Goal: Navigation & Orientation: Find specific page/section

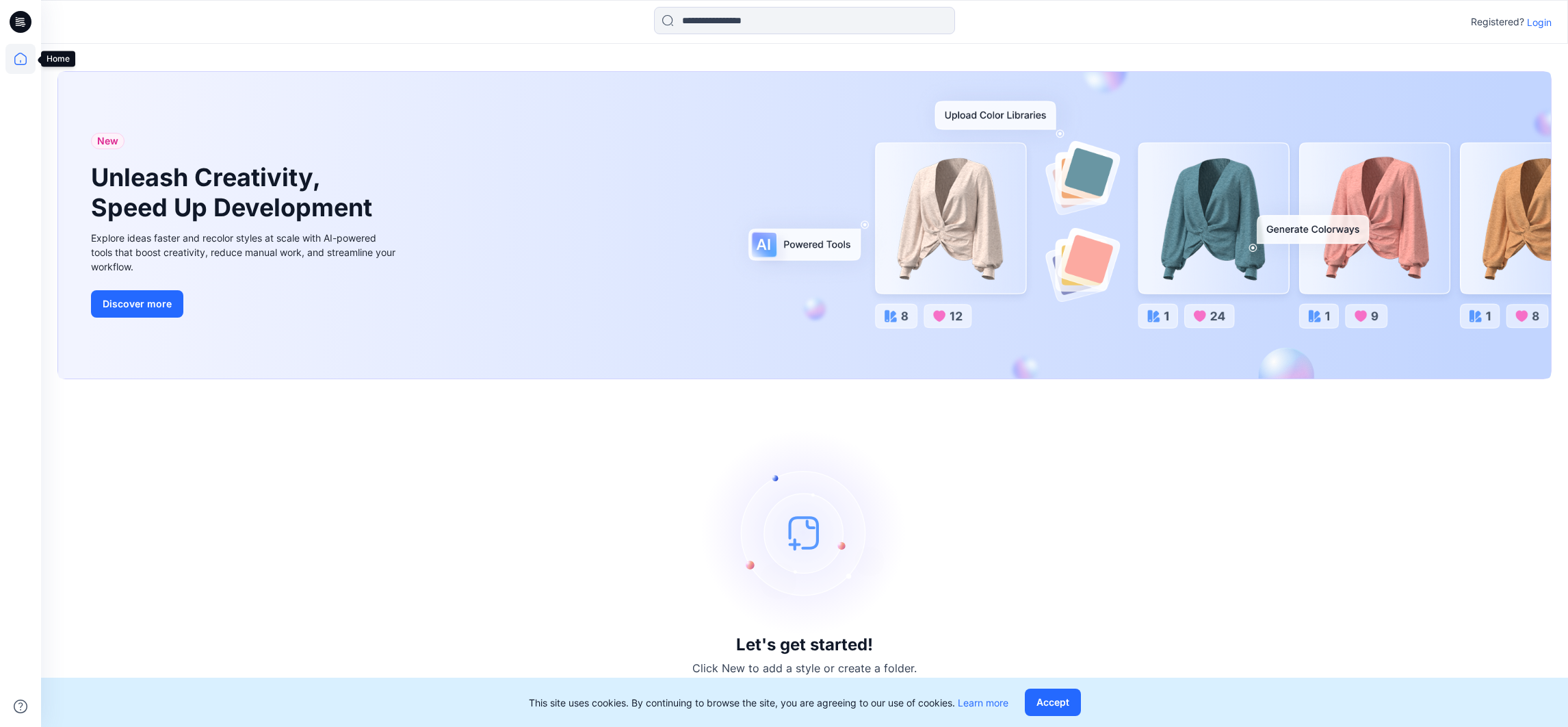
click at [23, 54] on icon at bounding box center [20, 59] width 30 height 30
click at [26, 30] on icon at bounding box center [20, 22] width 22 height 22
click at [21, 20] on icon at bounding box center [21, 20] width 6 height 1
click at [20, 20] on icon at bounding box center [21, 20] width 6 height 1
click at [20, 21] on icon at bounding box center [20, 22] width 22 height 22
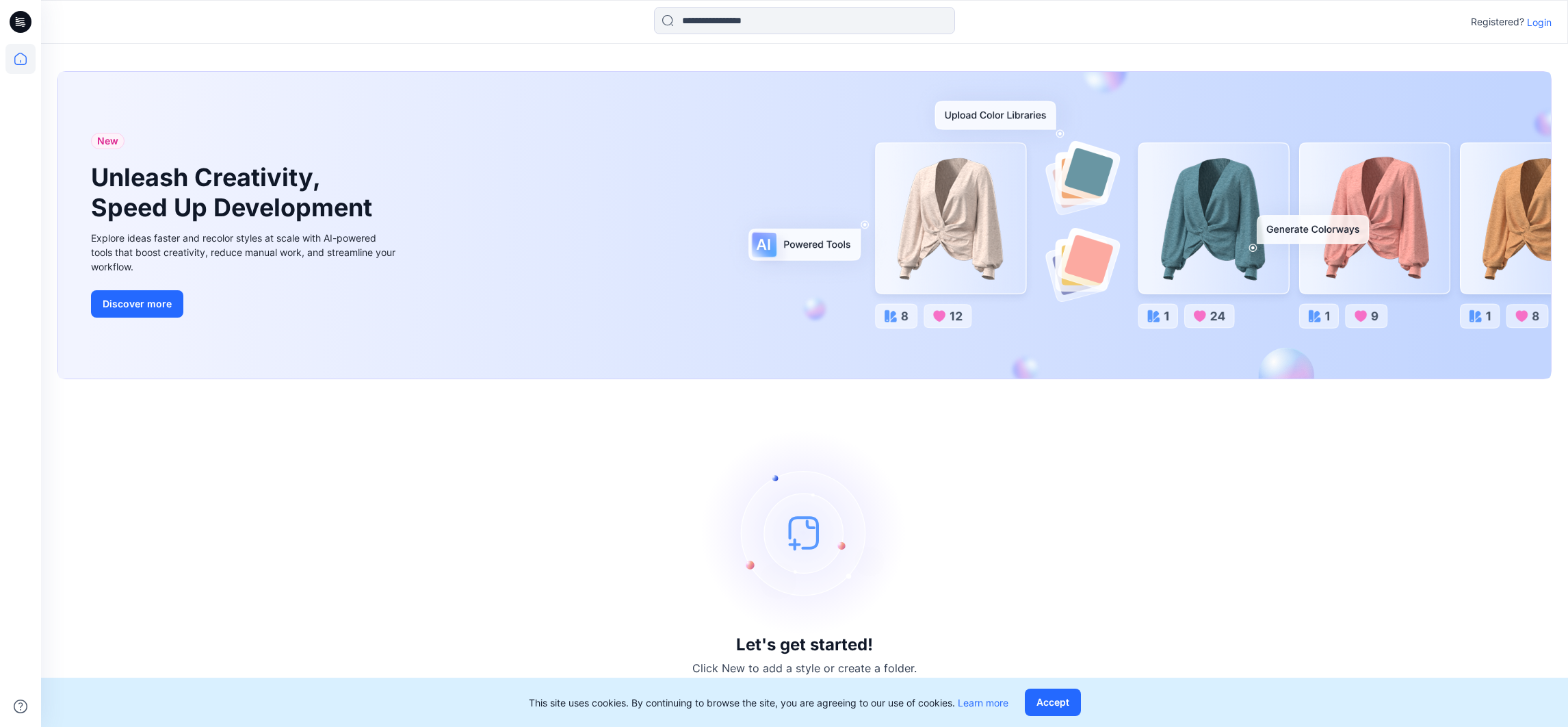
click at [1544, 22] on p "Login" at bounding box center [1538, 22] width 25 height 14
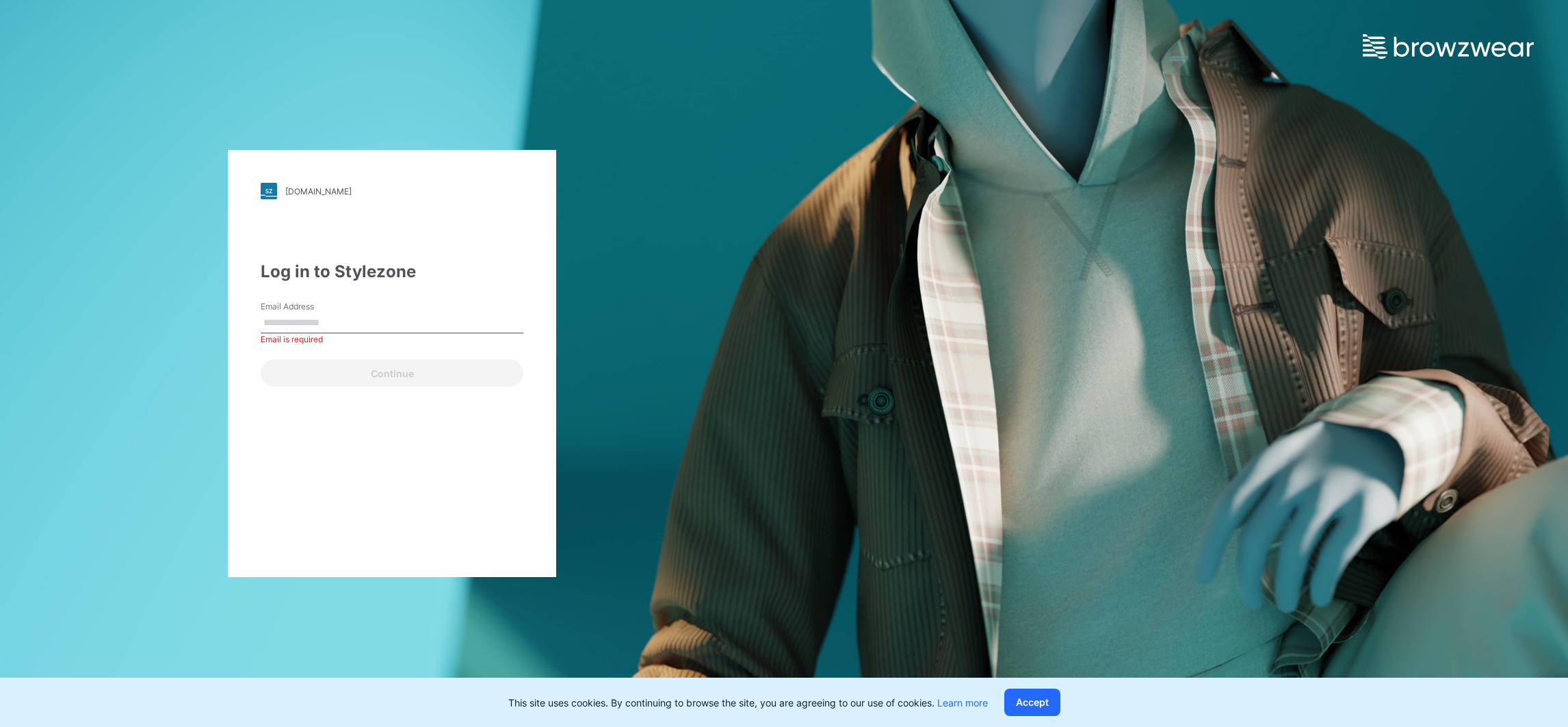
click at [359, 306] on div "Email Address Email is required" at bounding box center [392, 321] width 263 height 41
click at [359, 316] on input "Email Address" at bounding box center [392, 323] width 263 height 20
type input "**********"
click at [310, 376] on button "Continue" at bounding box center [392, 372] width 263 height 27
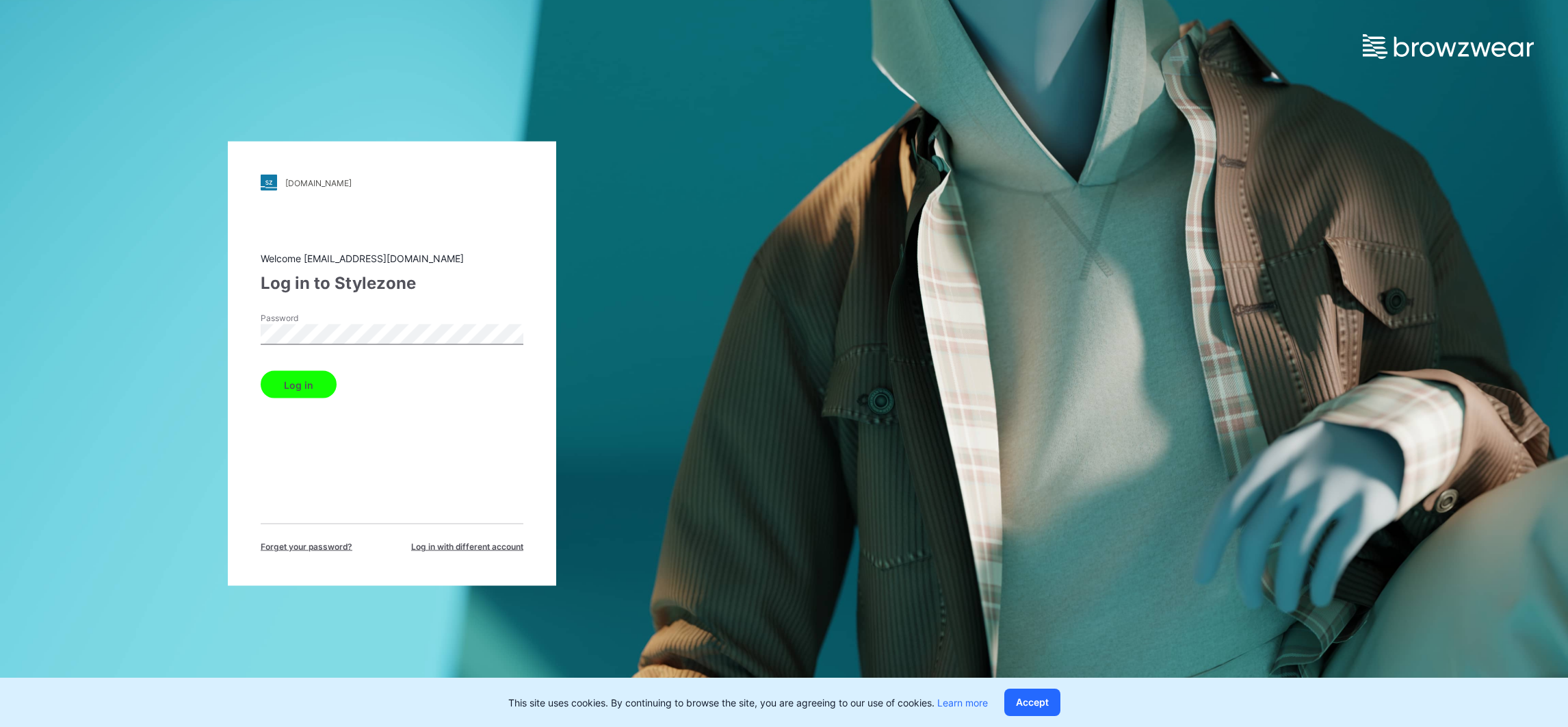
click at [310, 376] on button "Log in" at bounding box center [299, 384] width 76 height 27
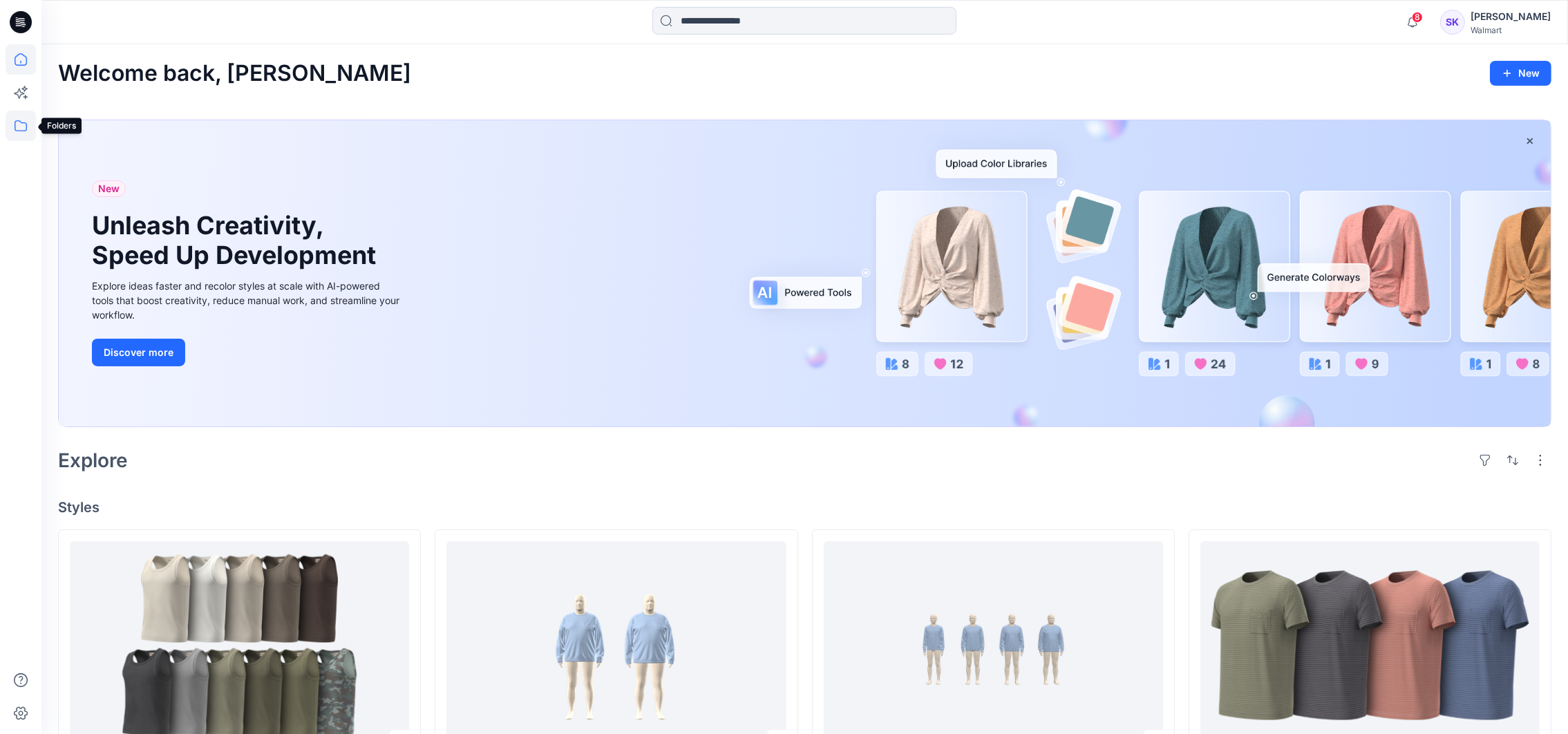
click at [26, 122] on icon at bounding box center [21, 125] width 13 height 11
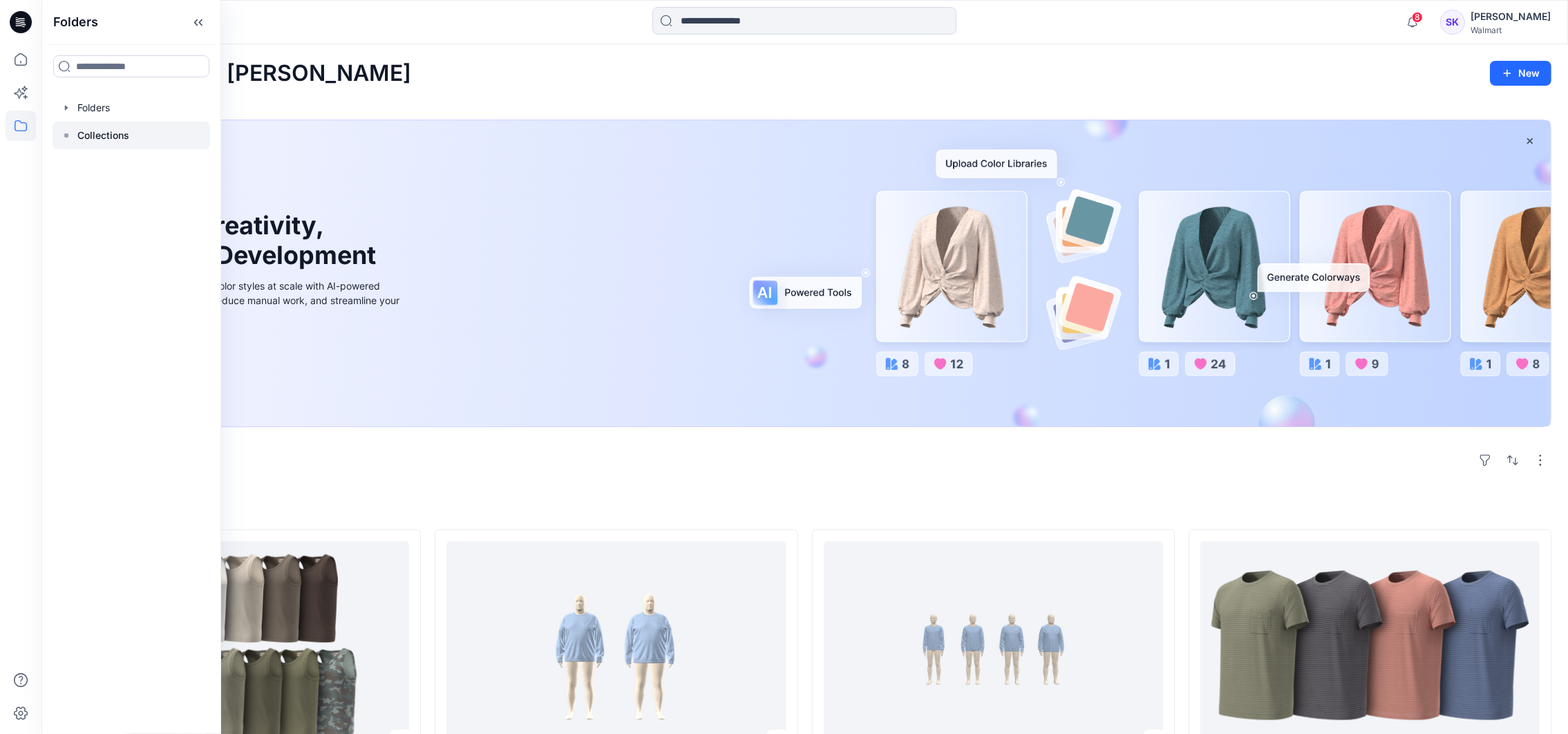
click at [105, 132] on p "Collections" at bounding box center [103, 134] width 51 height 16
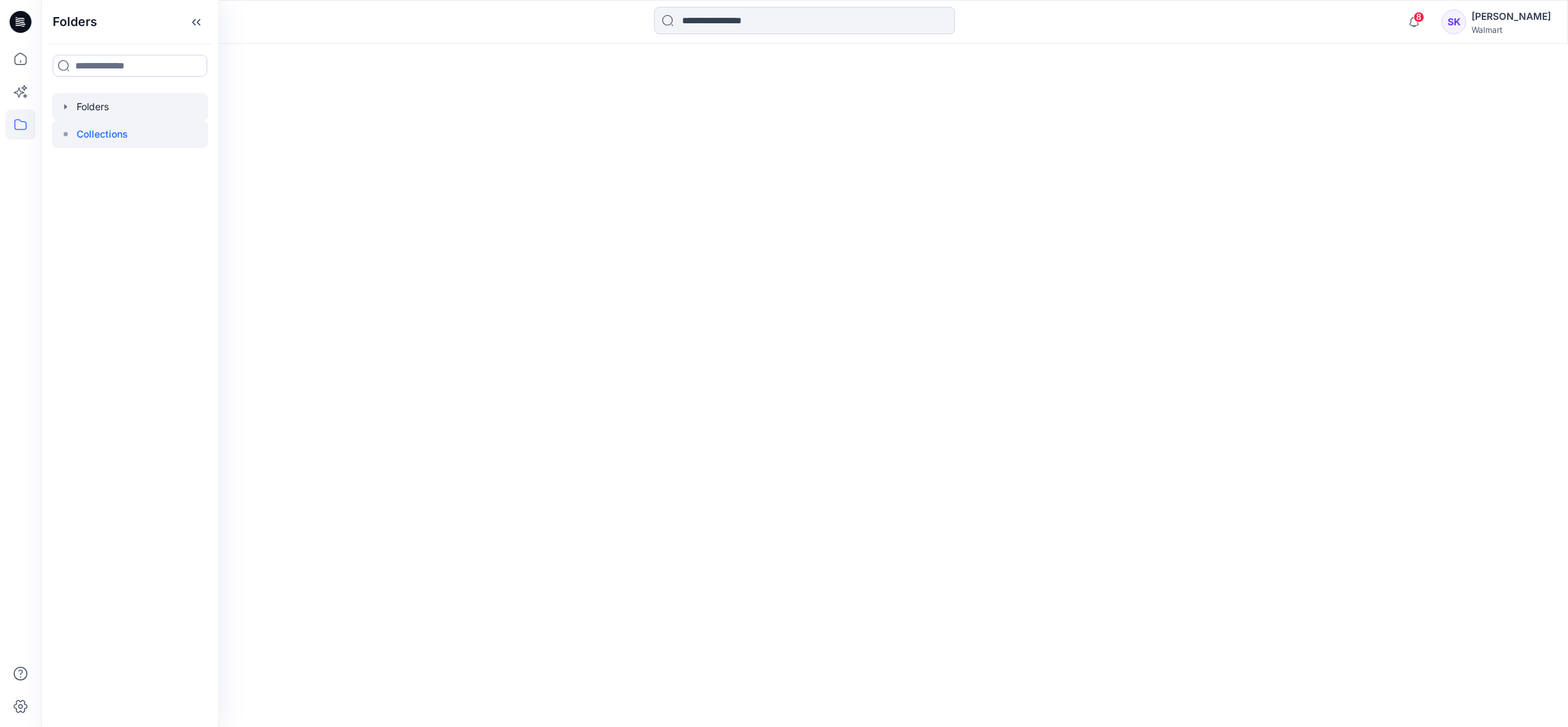
click at [98, 97] on div at bounding box center [130, 107] width 156 height 27
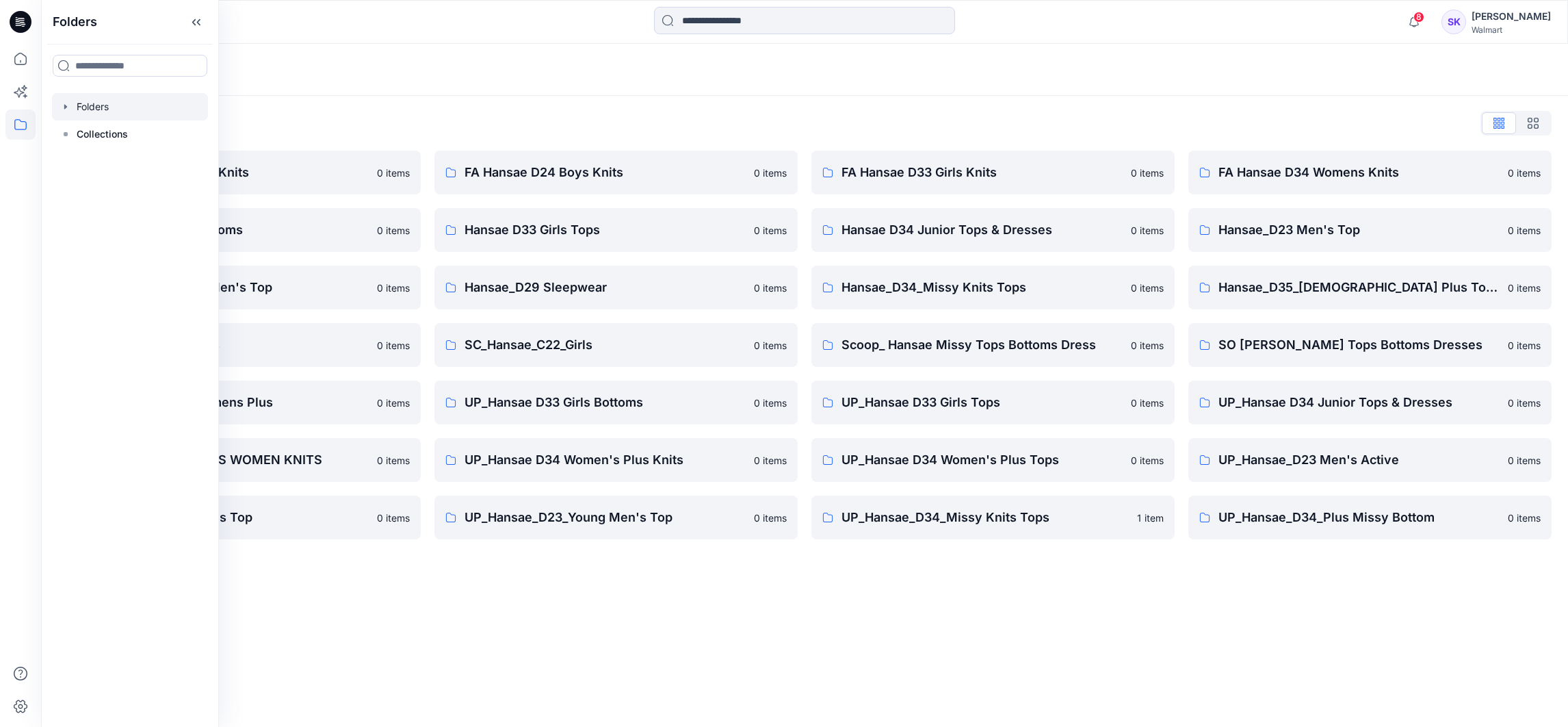
drag, startPoint x: 745, startPoint y: 122, endPoint x: 760, endPoint y: 120, distance: 15.1
click at [745, 122] on div "Folders List" at bounding box center [804, 123] width 1493 height 22
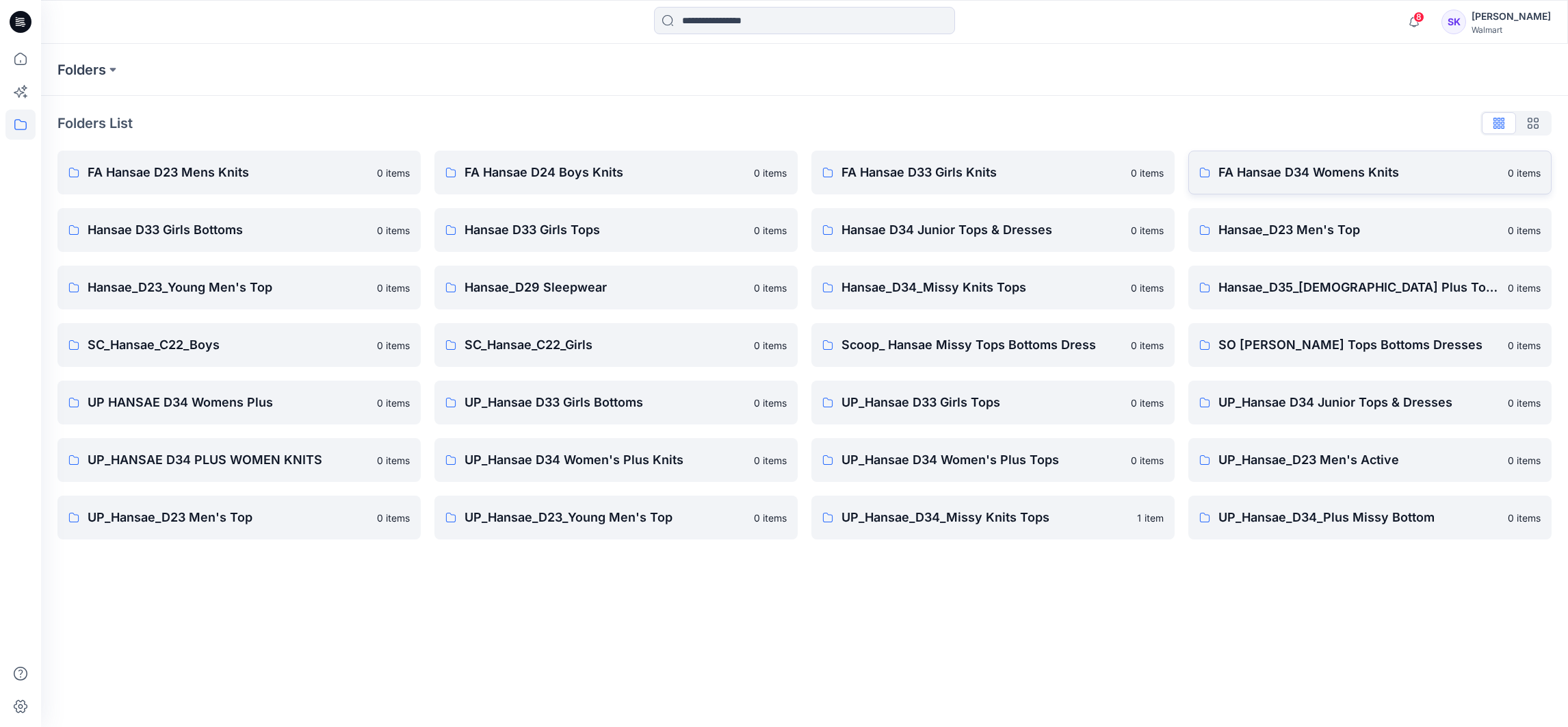
click at [1254, 176] on p "FA Hansae D34 Womens Knits" at bounding box center [1358, 172] width 281 height 20
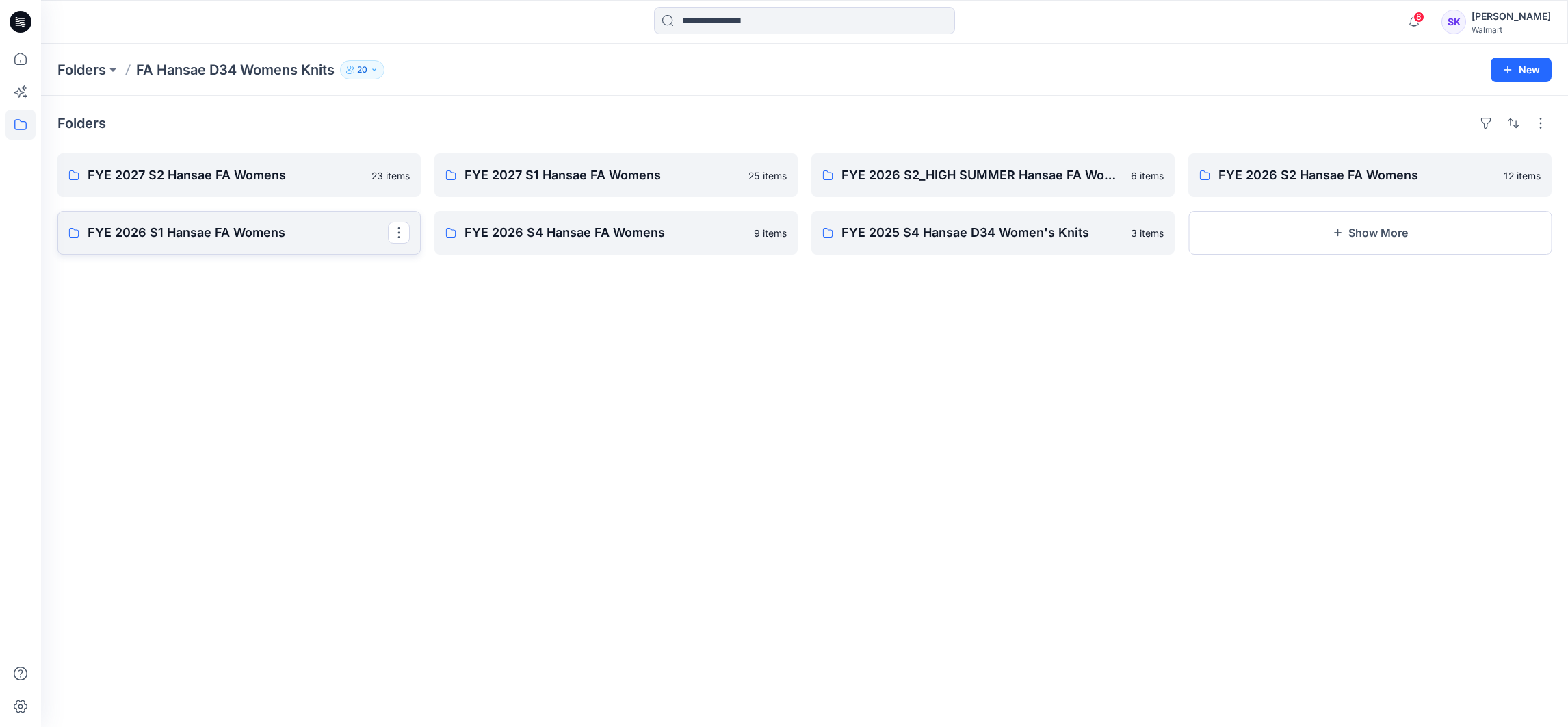
click at [277, 227] on p "FYE 2026 S1 Hansae FA Womens" at bounding box center [237, 232] width 300 height 20
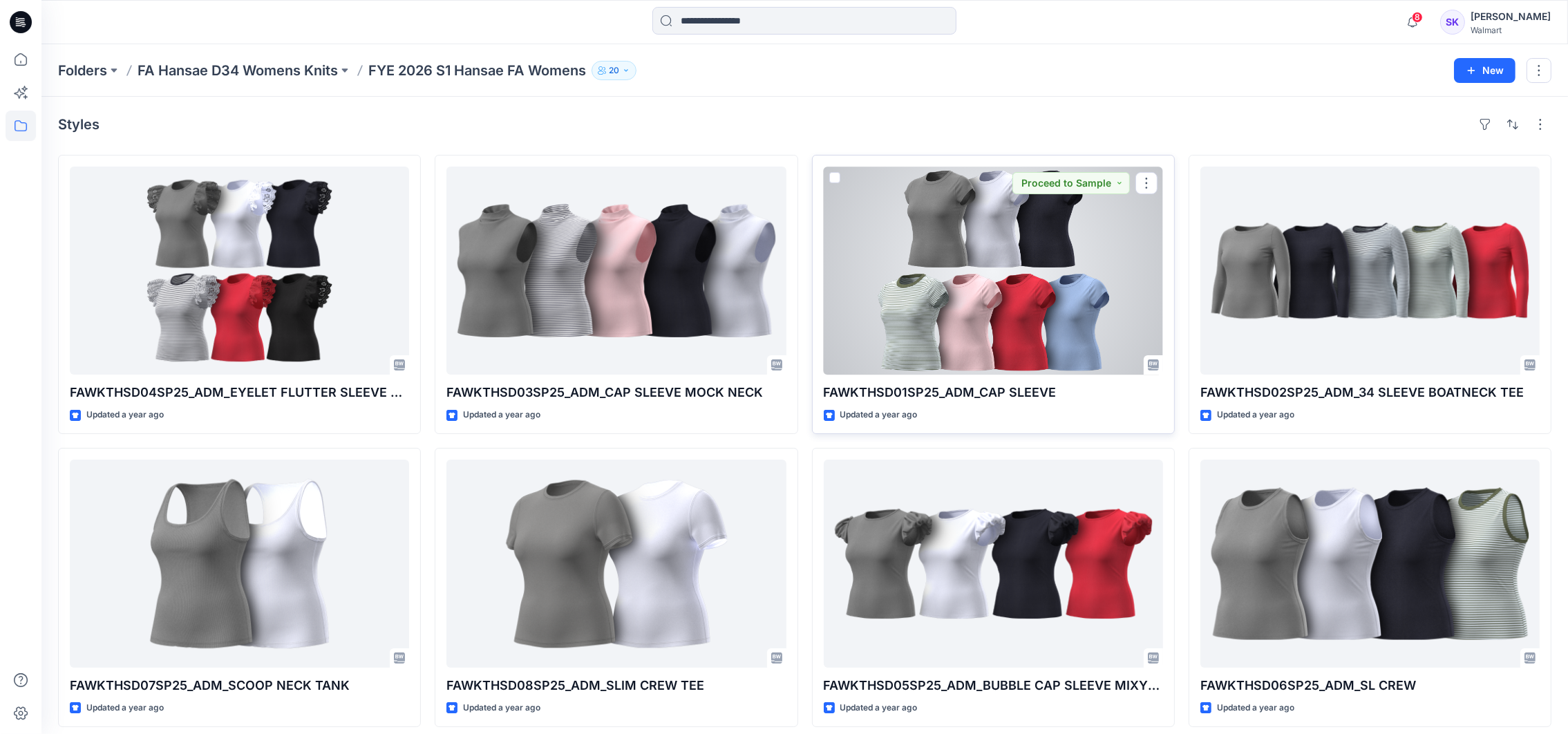
click at [1034, 312] on div at bounding box center [993, 270] width 339 height 208
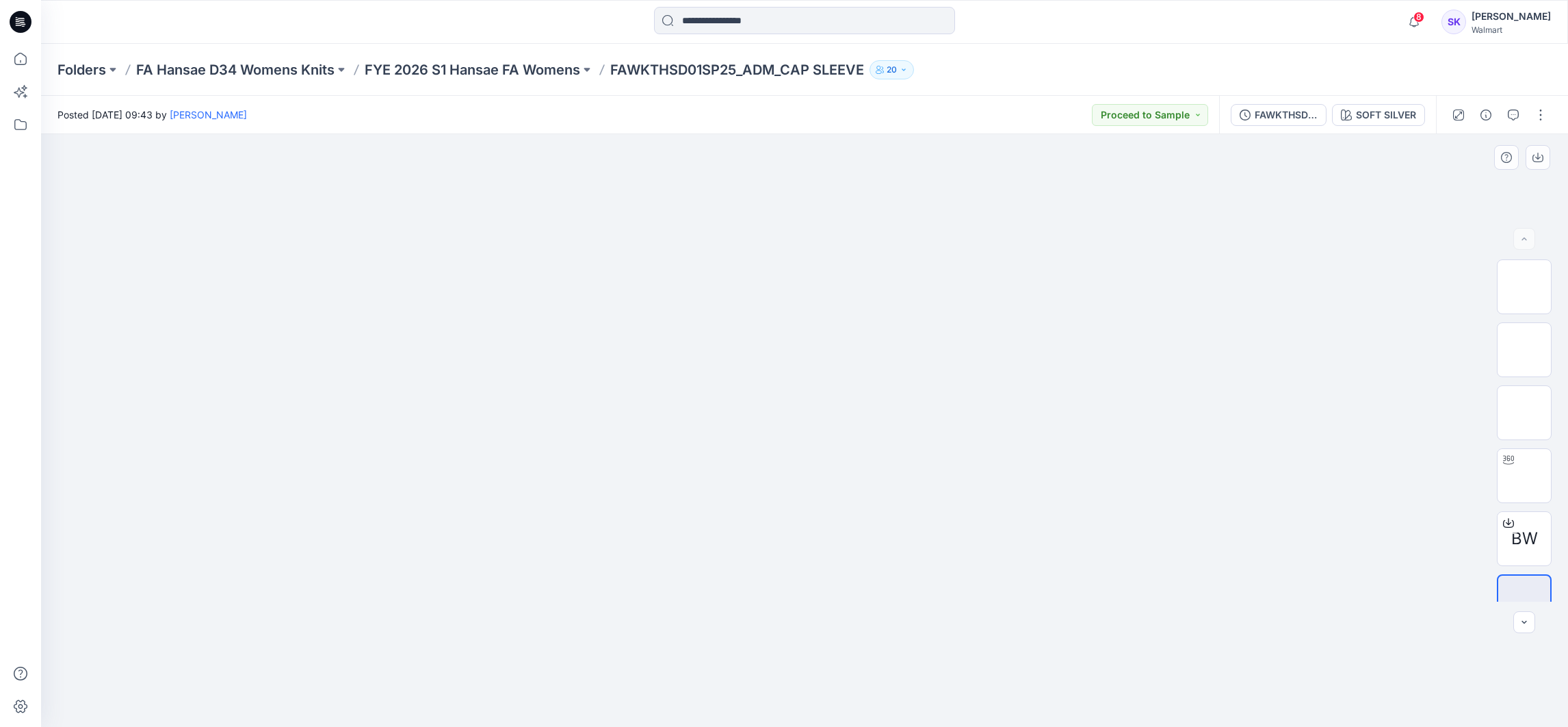
drag, startPoint x: 354, startPoint y: 338, endPoint x: 501, endPoint y: 311, distance: 149.5
click at [354, 338] on div at bounding box center [804, 430] width 1526 height 592
click at [560, 69] on p "FYE 2026 S1 Hansae FA Womens" at bounding box center [472, 70] width 215 height 20
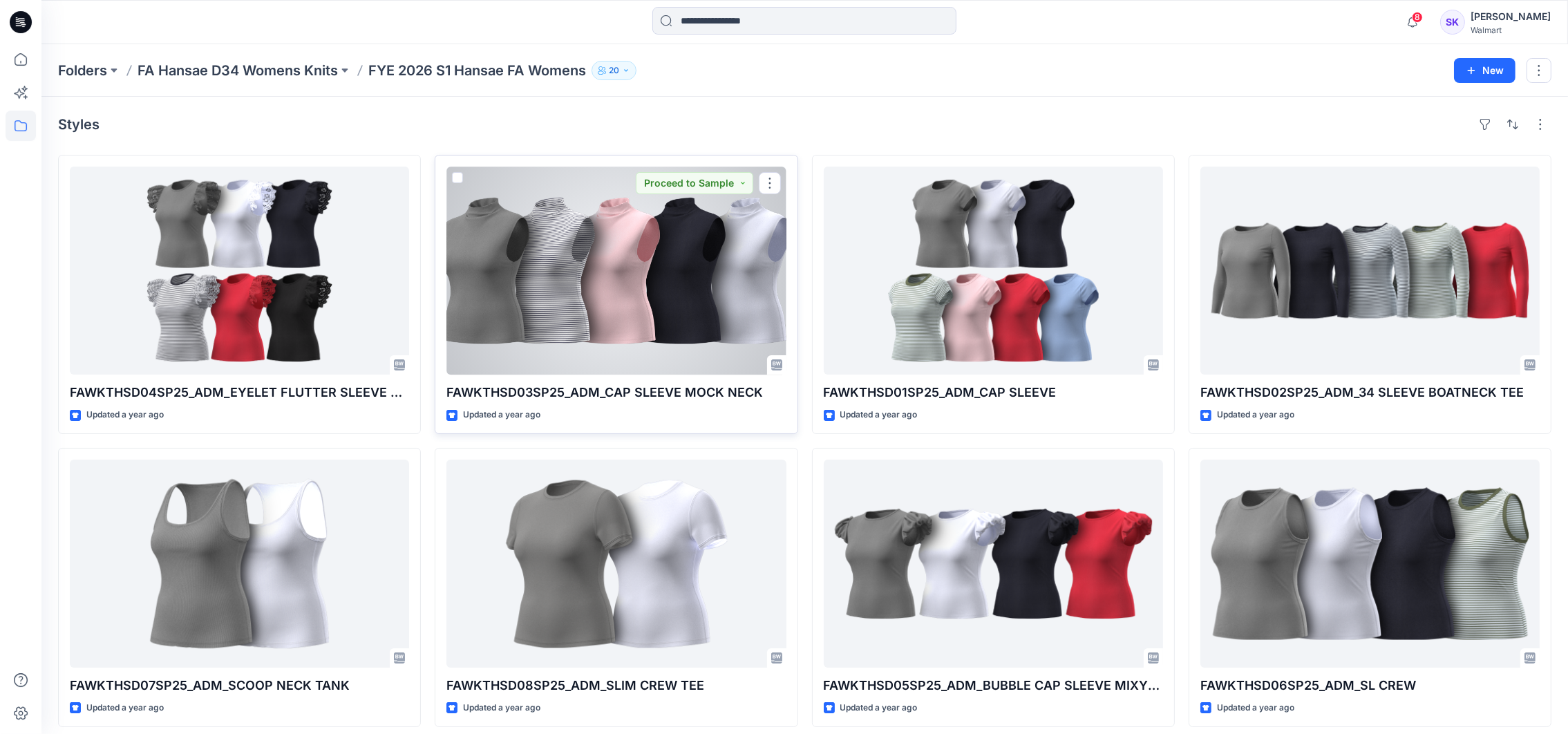
click at [664, 287] on div at bounding box center [616, 270] width 339 height 208
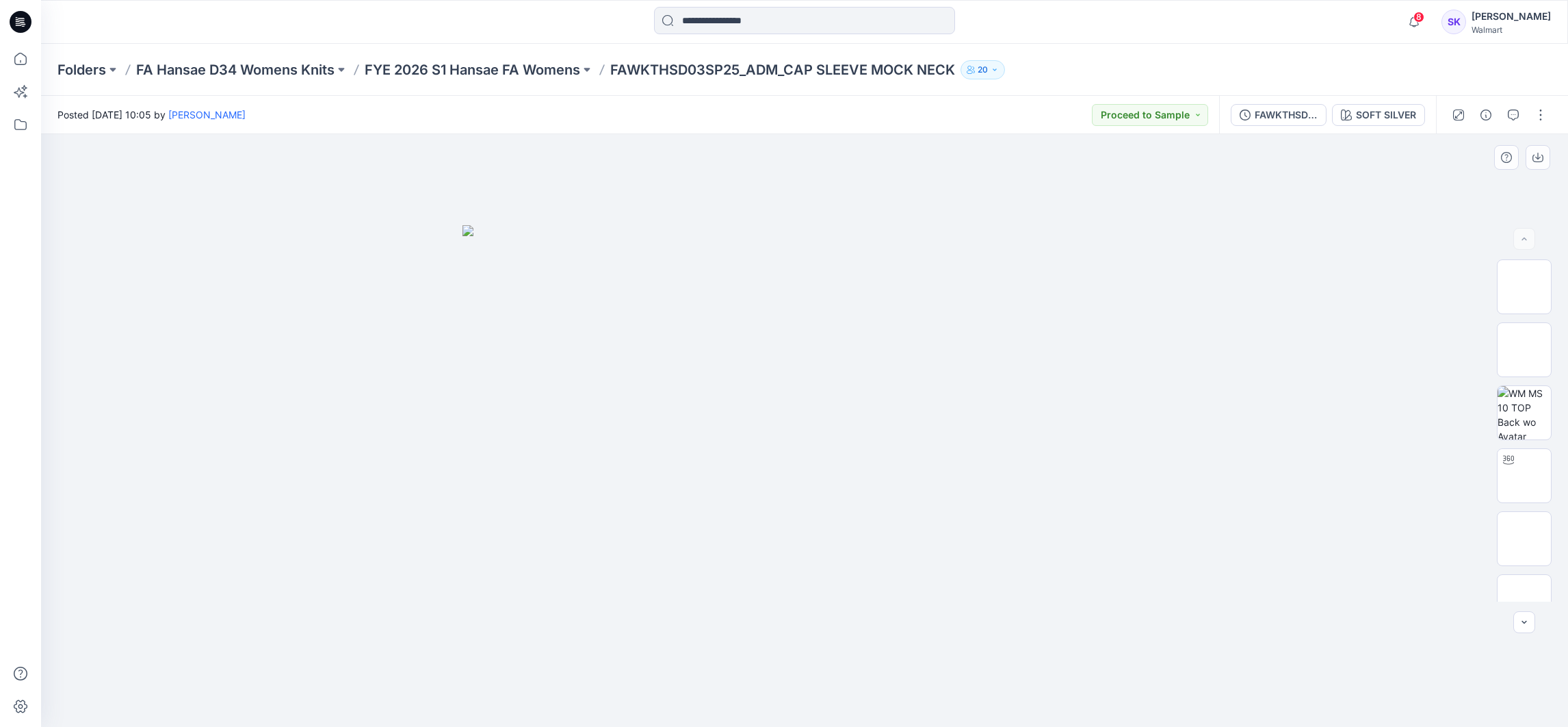
click at [1437, 137] on div at bounding box center [804, 430] width 1526 height 592
click at [510, 64] on p "FYE 2026 S1 Hansae FA Womens" at bounding box center [472, 70] width 215 height 20
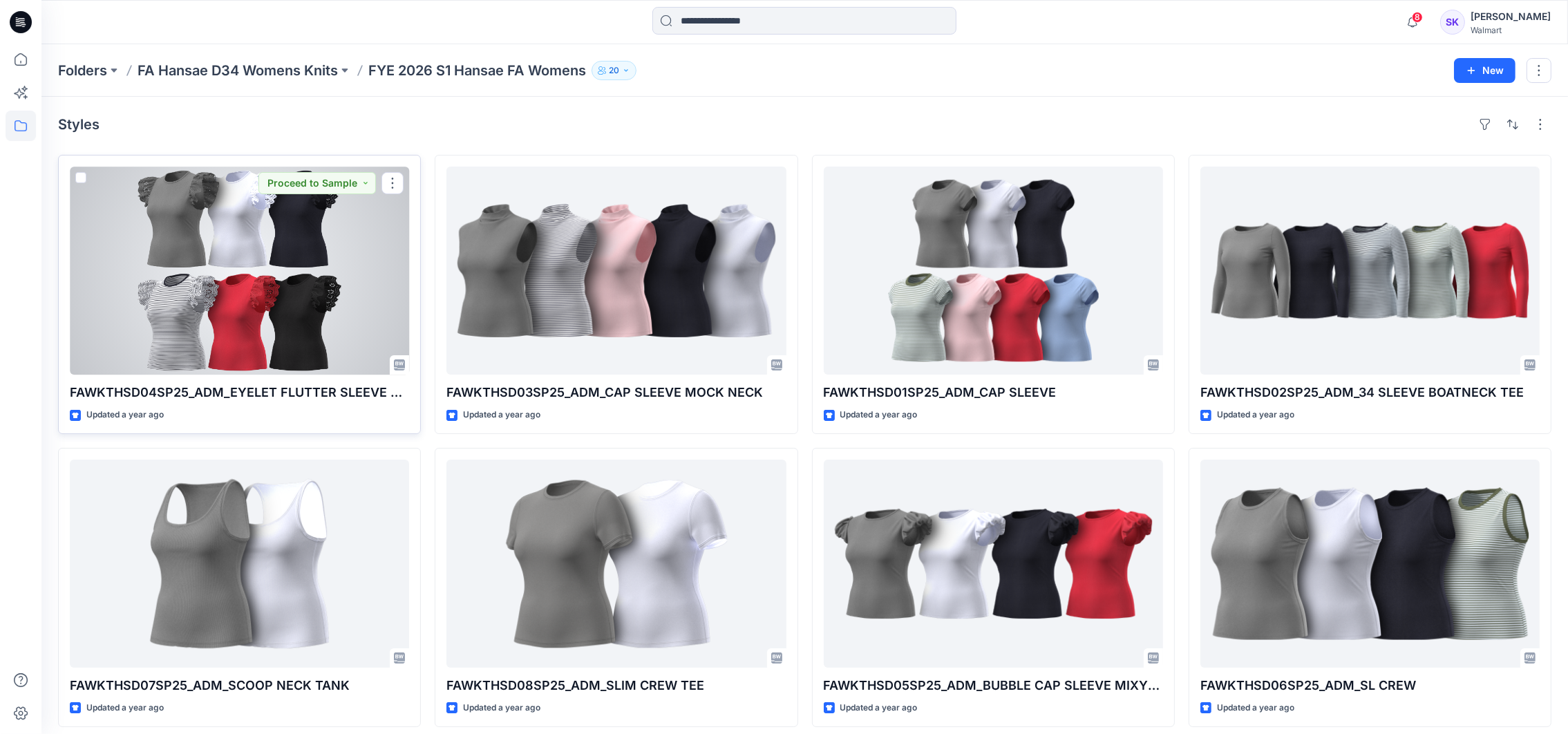
click at [260, 319] on div at bounding box center [239, 270] width 339 height 208
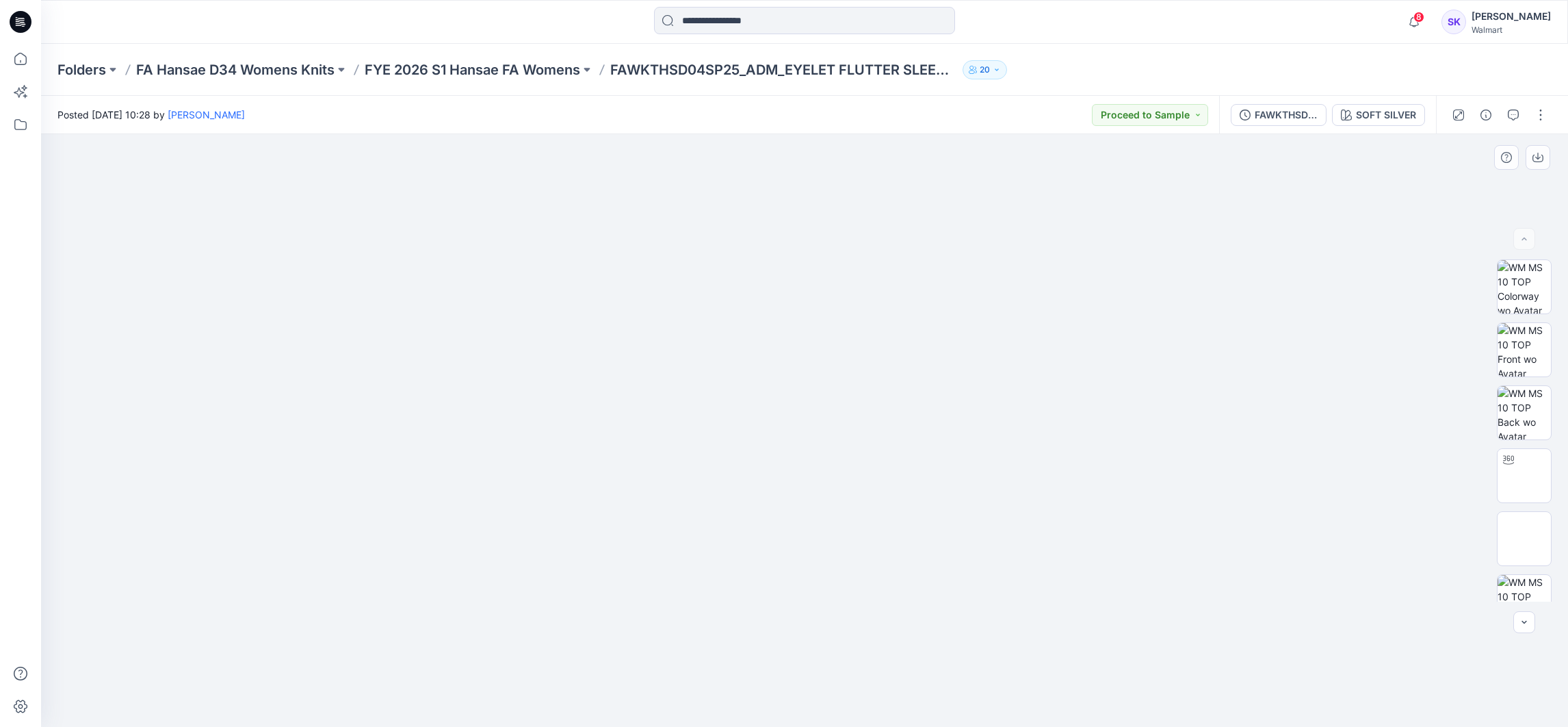
drag, startPoint x: 1435, startPoint y: 202, endPoint x: 1373, endPoint y: 164, distance: 72.7
click at [1435, 200] on div at bounding box center [804, 430] width 1526 height 592
click at [539, 64] on p "FYE 2026 S1 Hansae FA Womens" at bounding box center [472, 70] width 215 height 20
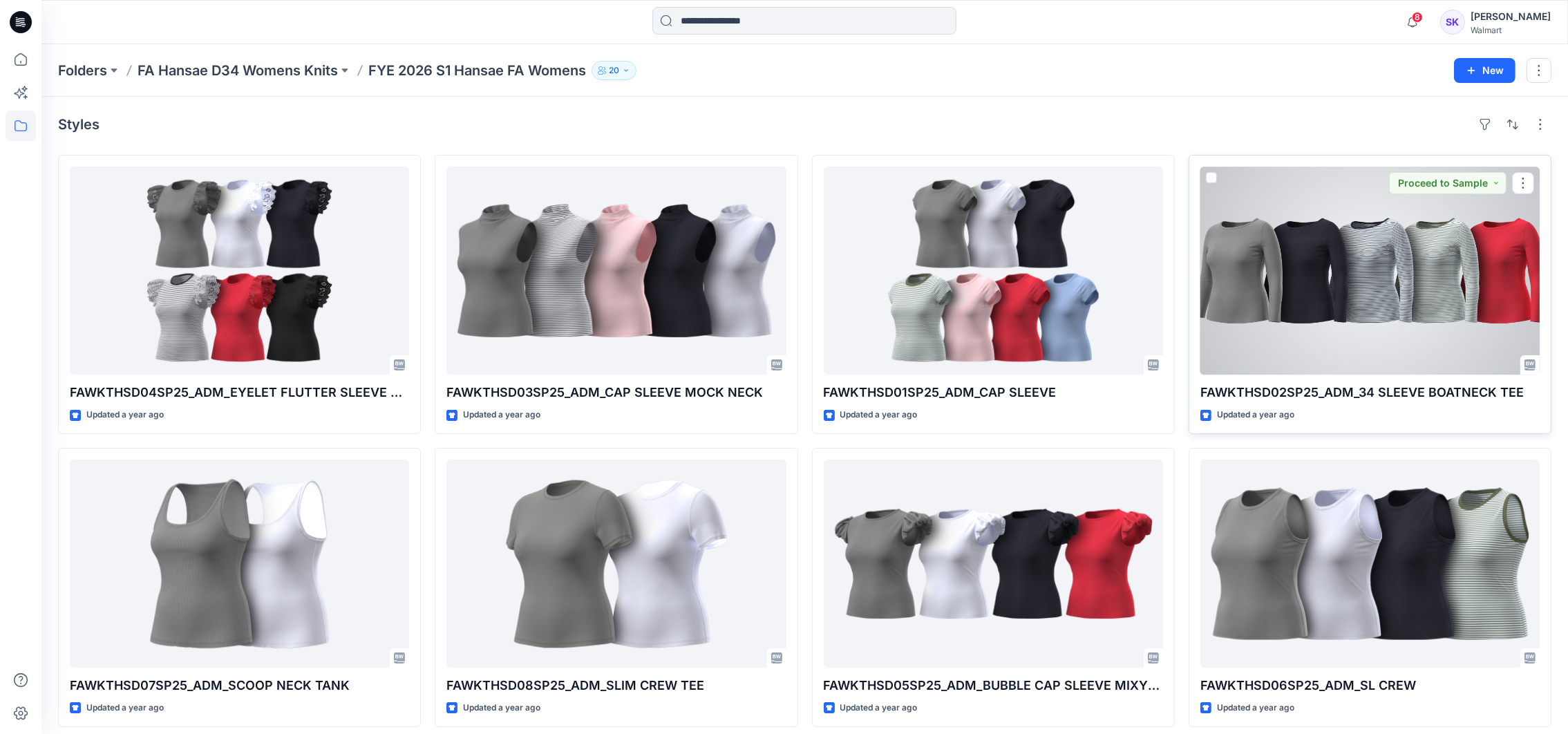
click at [1419, 328] on div at bounding box center [1370, 270] width 339 height 208
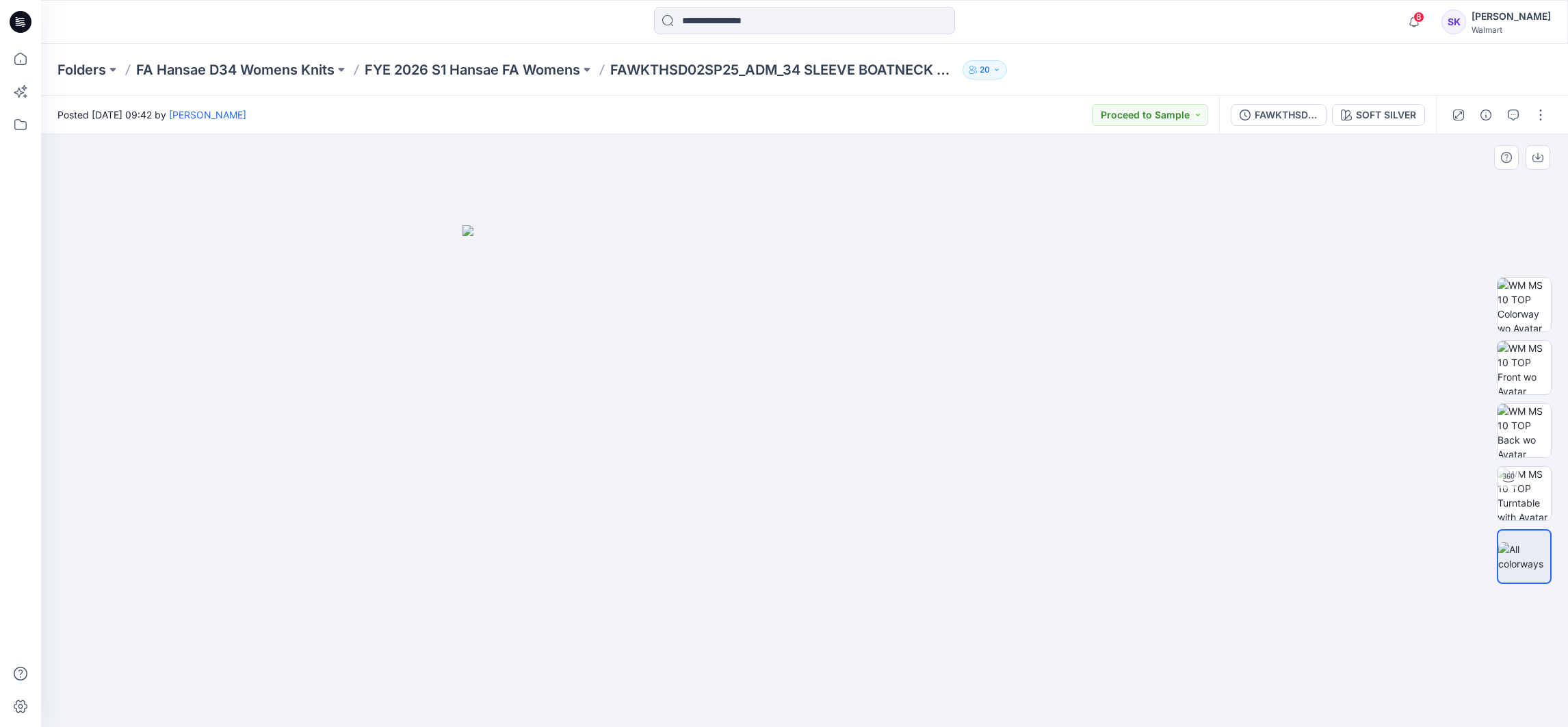
drag, startPoint x: 1462, startPoint y: 208, endPoint x: 1380, endPoint y: 164, distance: 93.1
click at [1462, 208] on div at bounding box center [804, 430] width 1526 height 592
click at [561, 66] on p "FYE 2026 S1 Hansae FA Womens" at bounding box center [472, 70] width 215 height 20
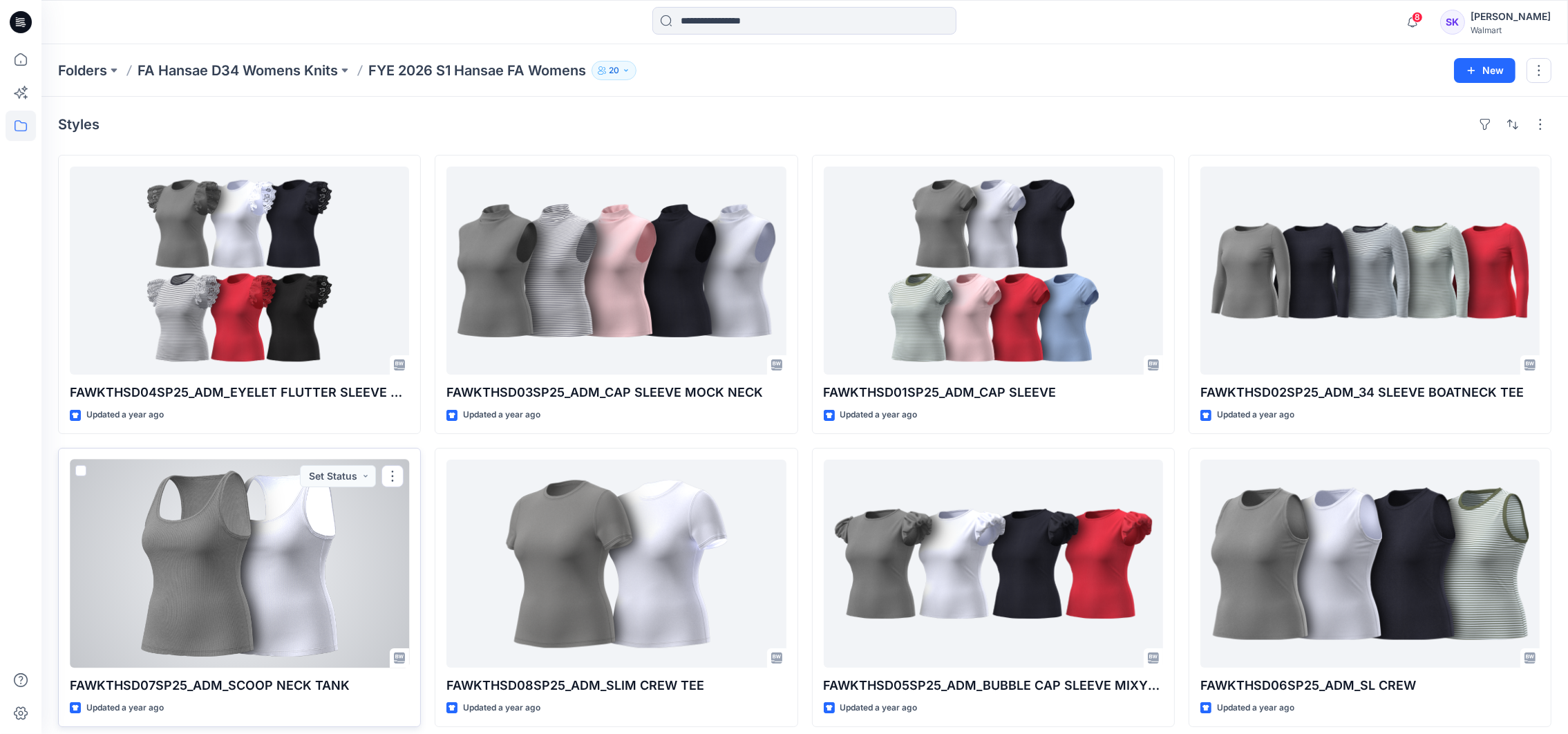
click at [263, 598] on div at bounding box center [239, 563] width 339 height 208
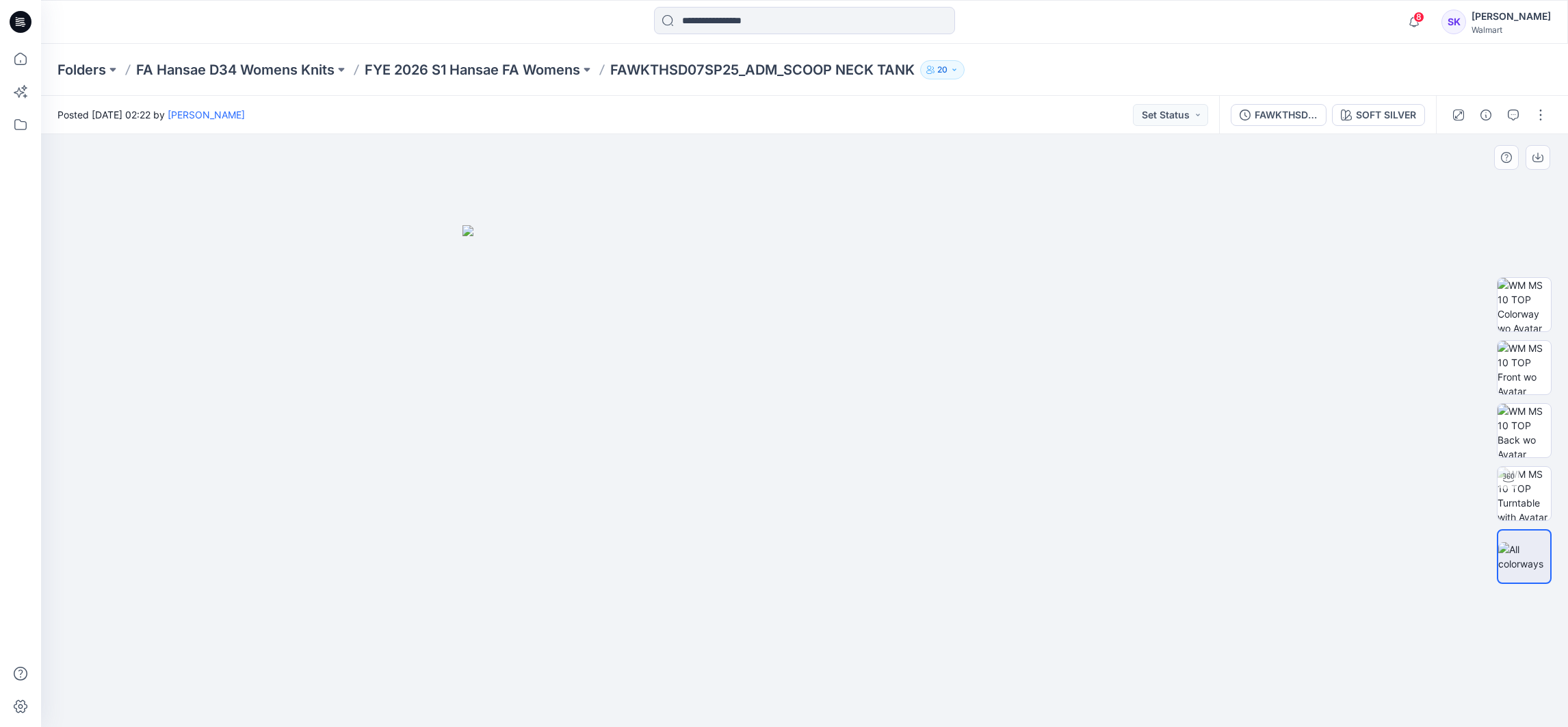
drag, startPoint x: 316, startPoint y: 281, endPoint x: 385, endPoint y: 235, distance: 82.9
click at [316, 281] on div at bounding box center [804, 430] width 1526 height 592
click at [521, 73] on p "FYE 2026 S1 Hansae FA Womens" at bounding box center [472, 70] width 215 height 20
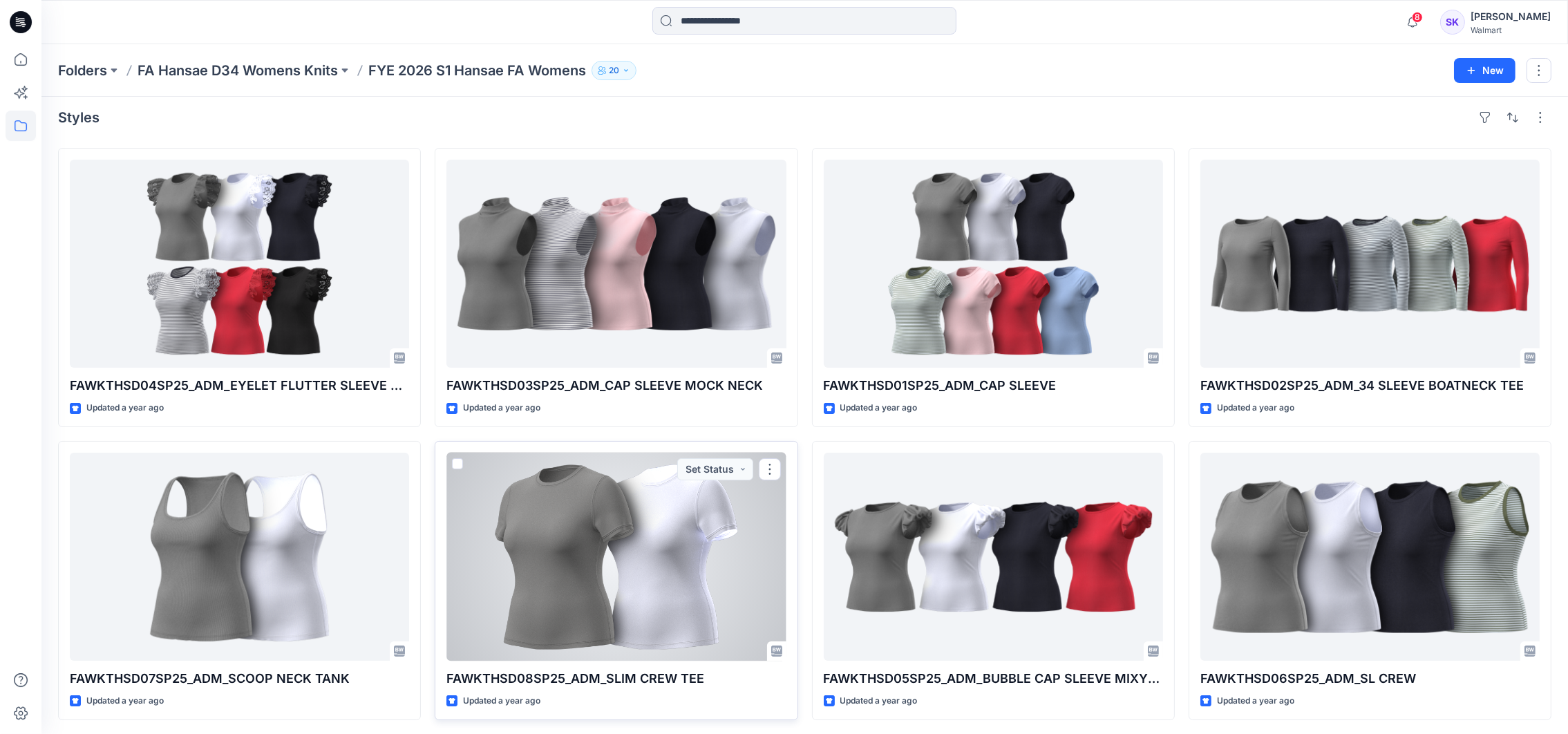
scroll to position [9, 0]
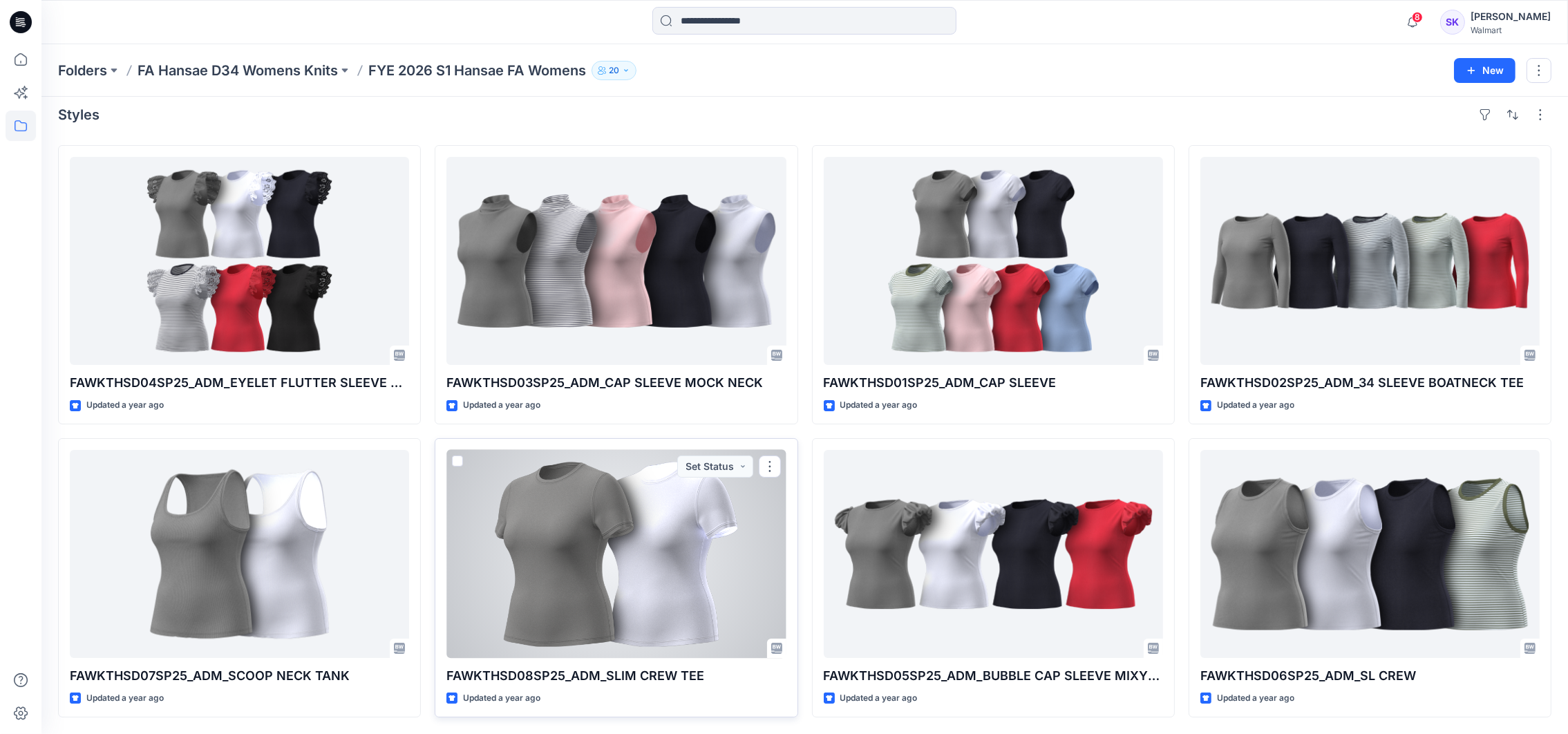
click at [678, 581] on div at bounding box center [616, 553] width 339 height 208
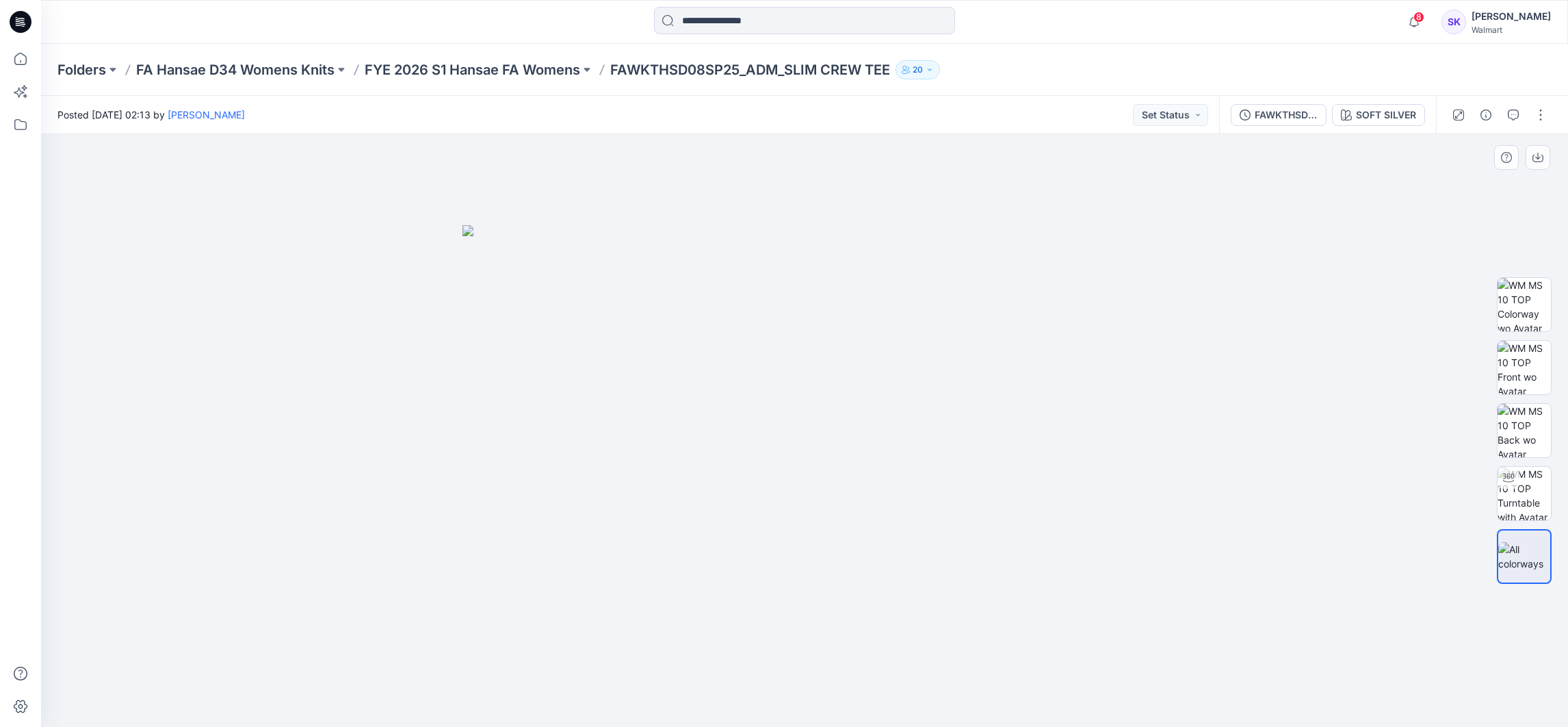
click at [299, 264] on div at bounding box center [804, 430] width 1526 height 592
click at [507, 64] on p "FYE 2026 S1 Hansae FA Womens" at bounding box center [472, 70] width 215 height 20
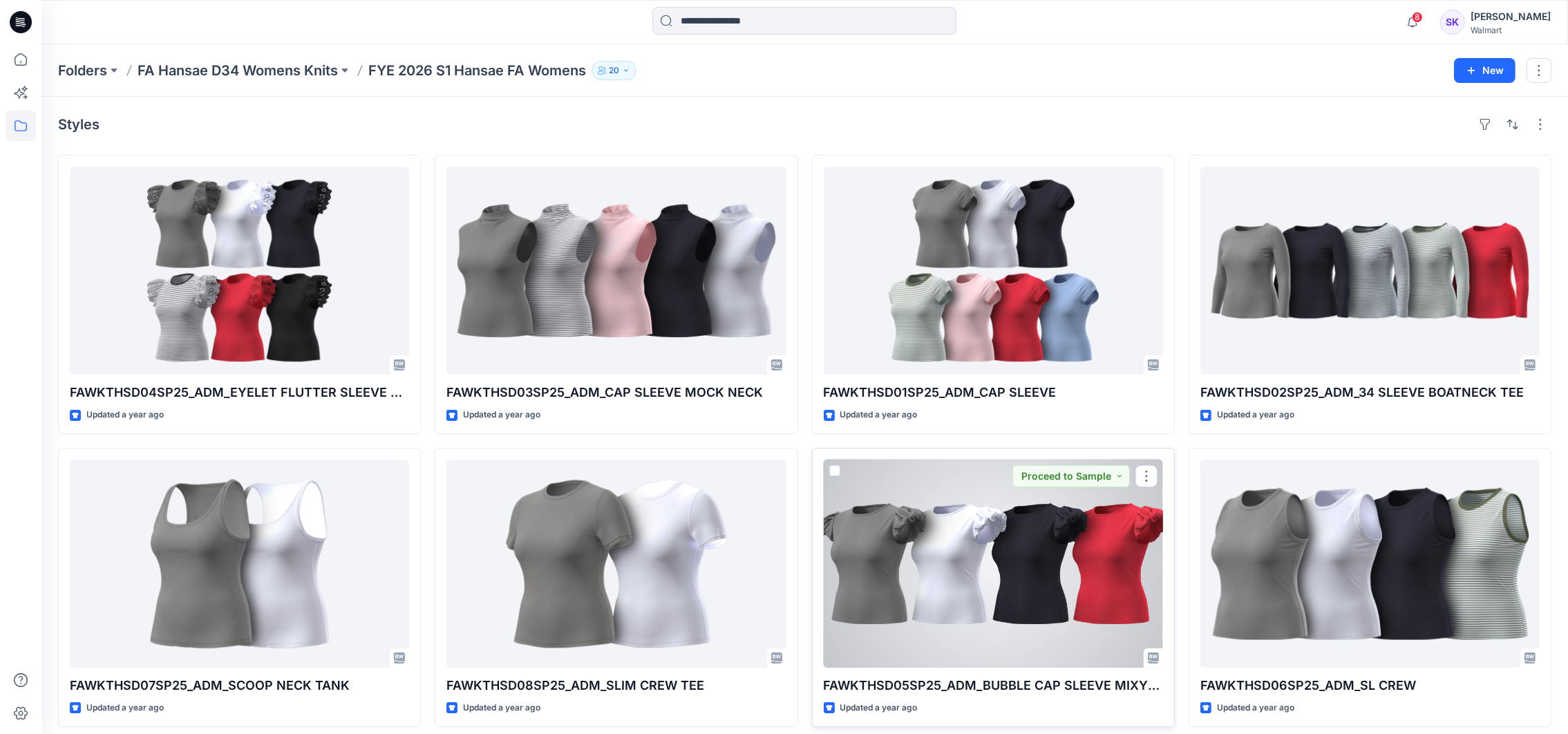
click at [1070, 571] on div at bounding box center [993, 563] width 339 height 208
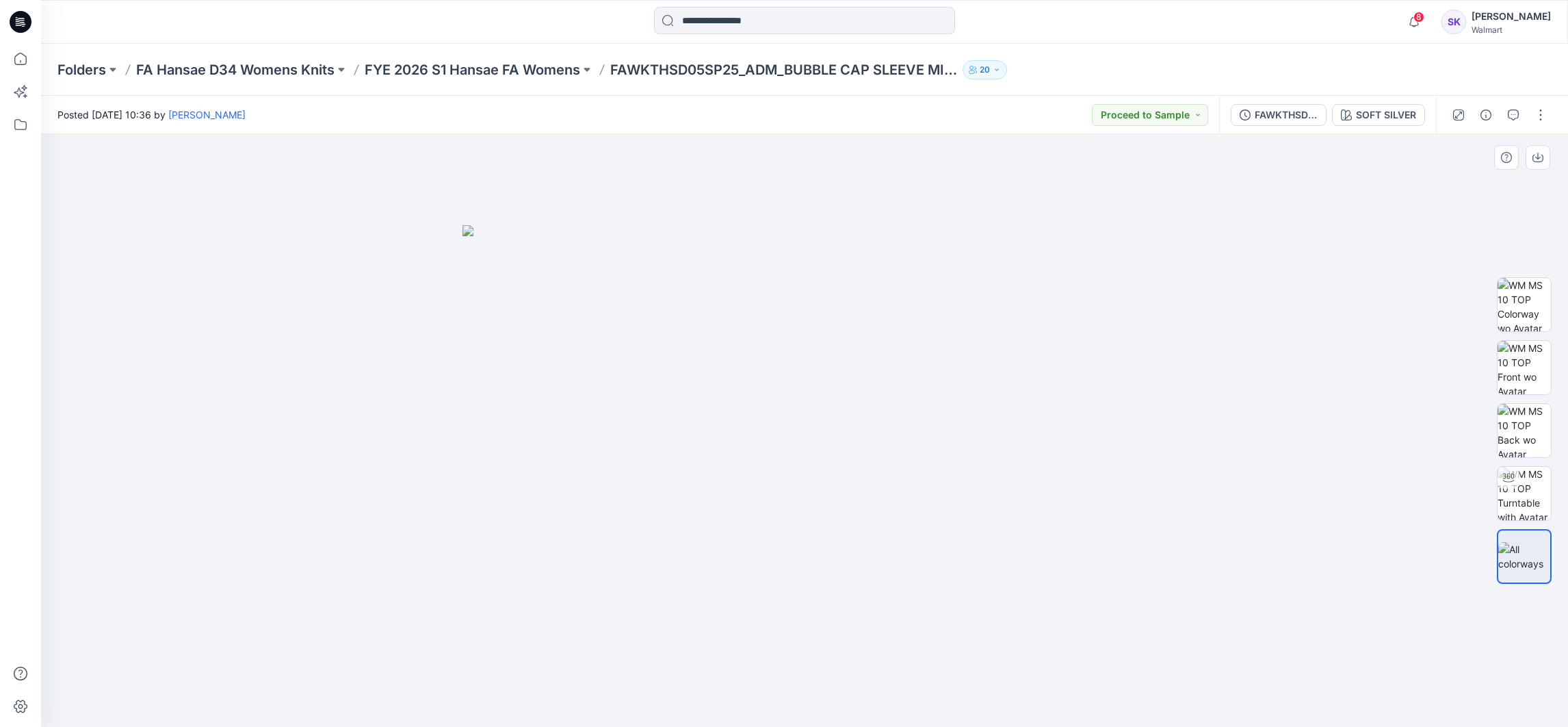
drag, startPoint x: 1458, startPoint y: 199, endPoint x: 1445, endPoint y: 198, distance: 13.0
click at [1458, 199] on div at bounding box center [804, 430] width 1526 height 592
click at [553, 59] on div "Folders FA Hansae D34 Womens Knits FYE 2026 S1 Hansae FA Womens FAWKTHSD05SP25_…" at bounding box center [804, 70] width 1526 height 52
click at [465, 67] on p "FYE 2026 S1 Hansae FA Womens" at bounding box center [472, 70] width 215 height 20
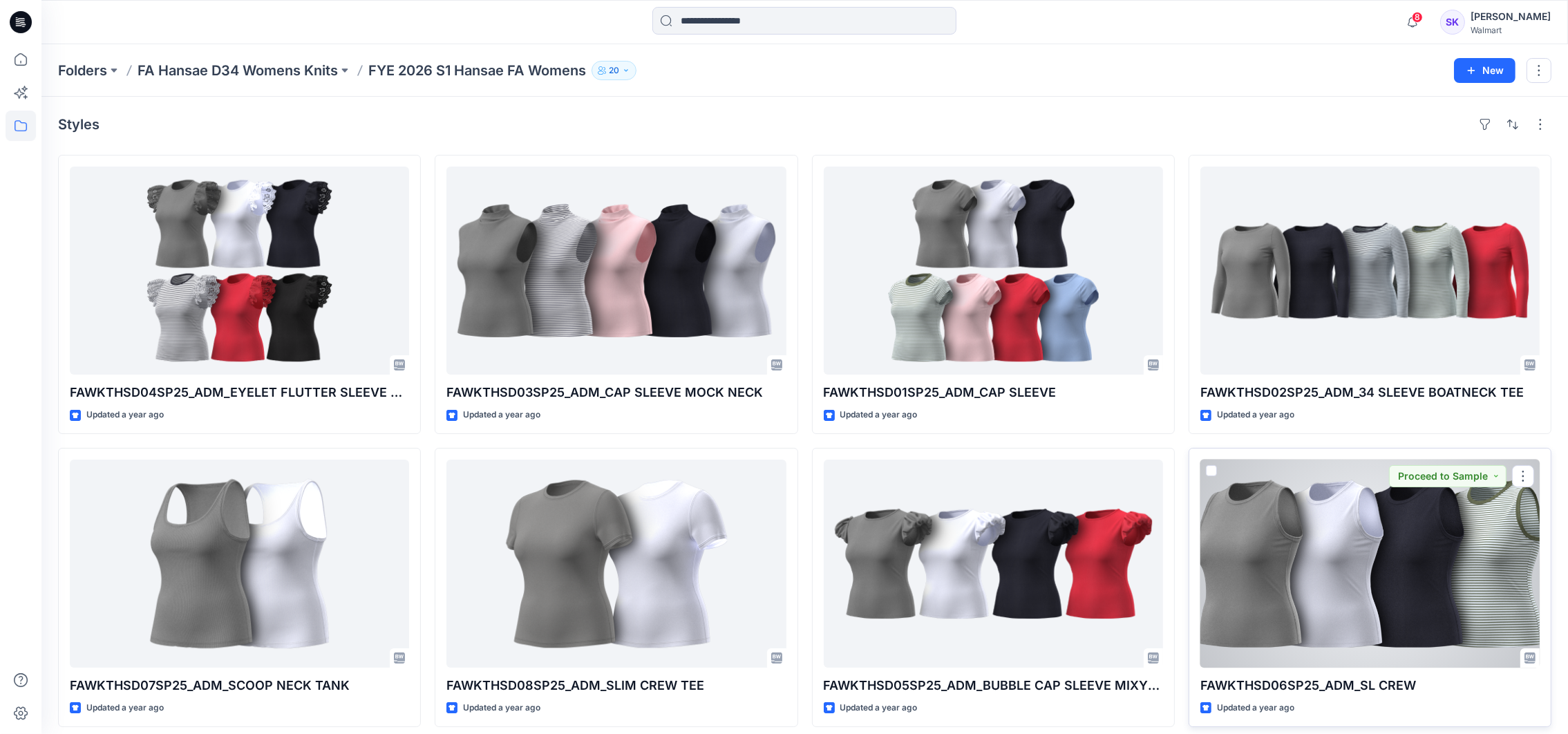
click at [1387, 589] on div at bounding box center [1370, 563] width 339 height 208
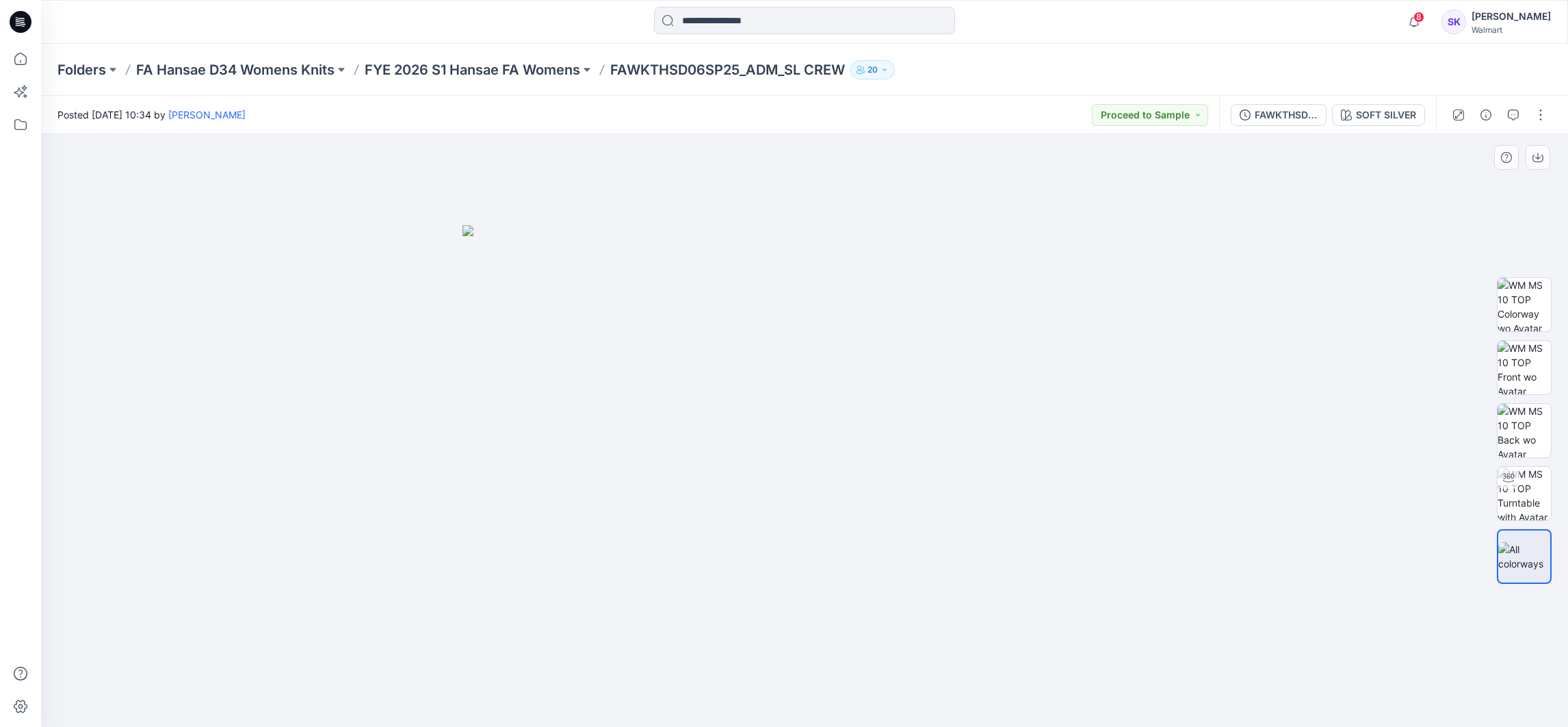
drag, startPoint x: 232, startPoint y: 175, endPoint x: 249, endPoint y: 164, distance: 20.2
click at [232, 175] on div at bounding box center [804, 430] width 1526 height 592
click at [412, 62] on p "FYE 2026 S1 Hansae FA Womens" at bounding box center [472, 70] width 215 height 20
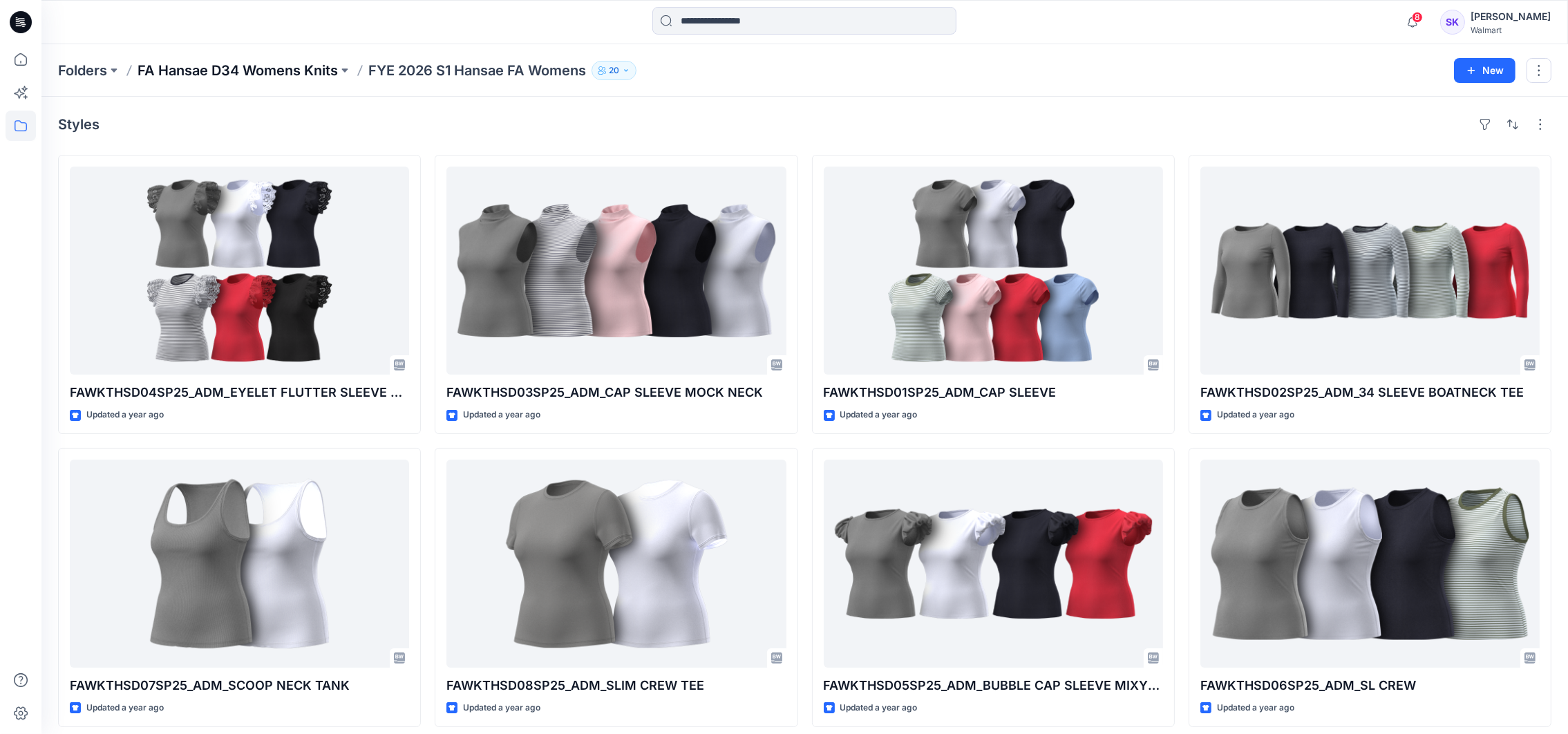
click at [291, 77] on p "FA Hansae D34 Womens Knits" at bounding box center [237, 70] width 200 height 20
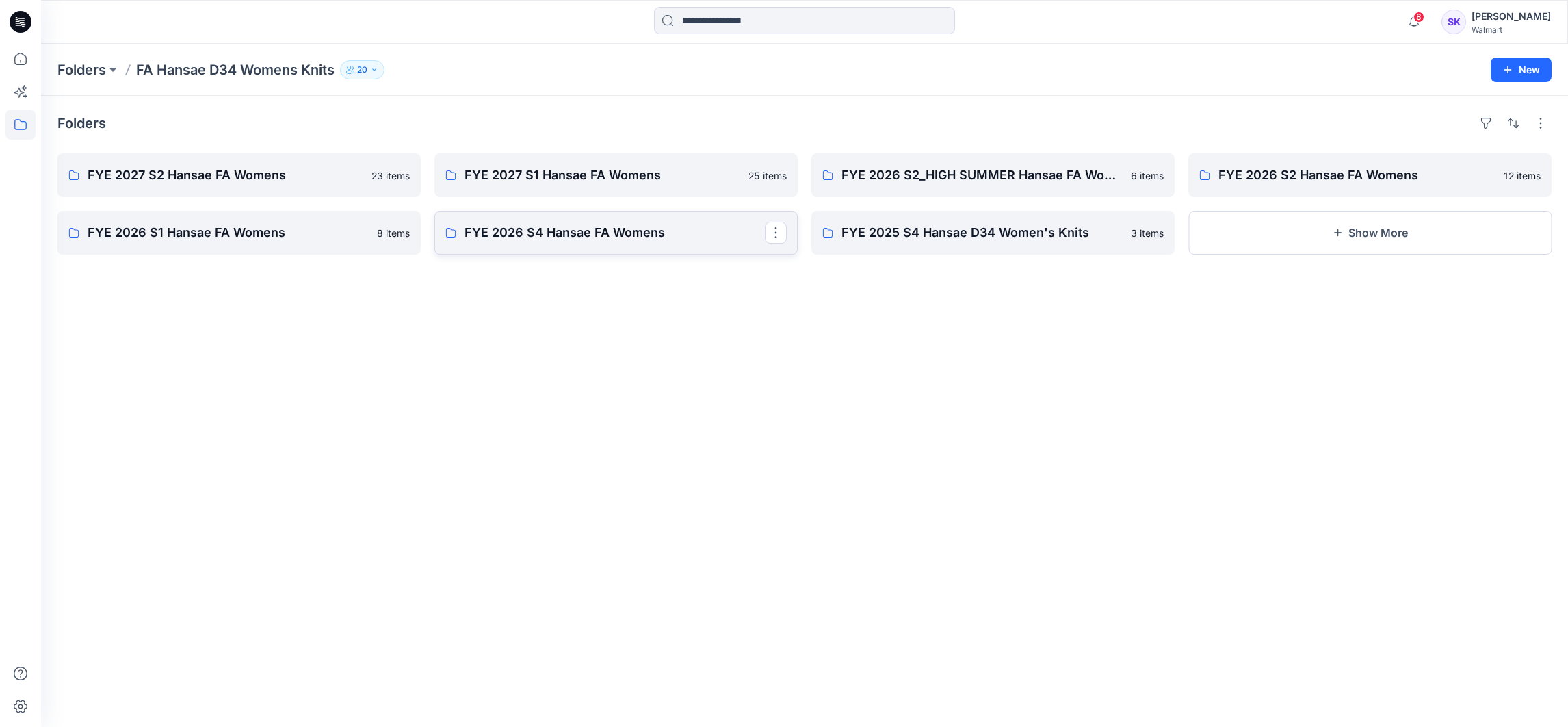
click at [555, 235] on p "FYE 2026 S4 Hansae FA Womens" at bounding box center [615, 232] width 300 height 20
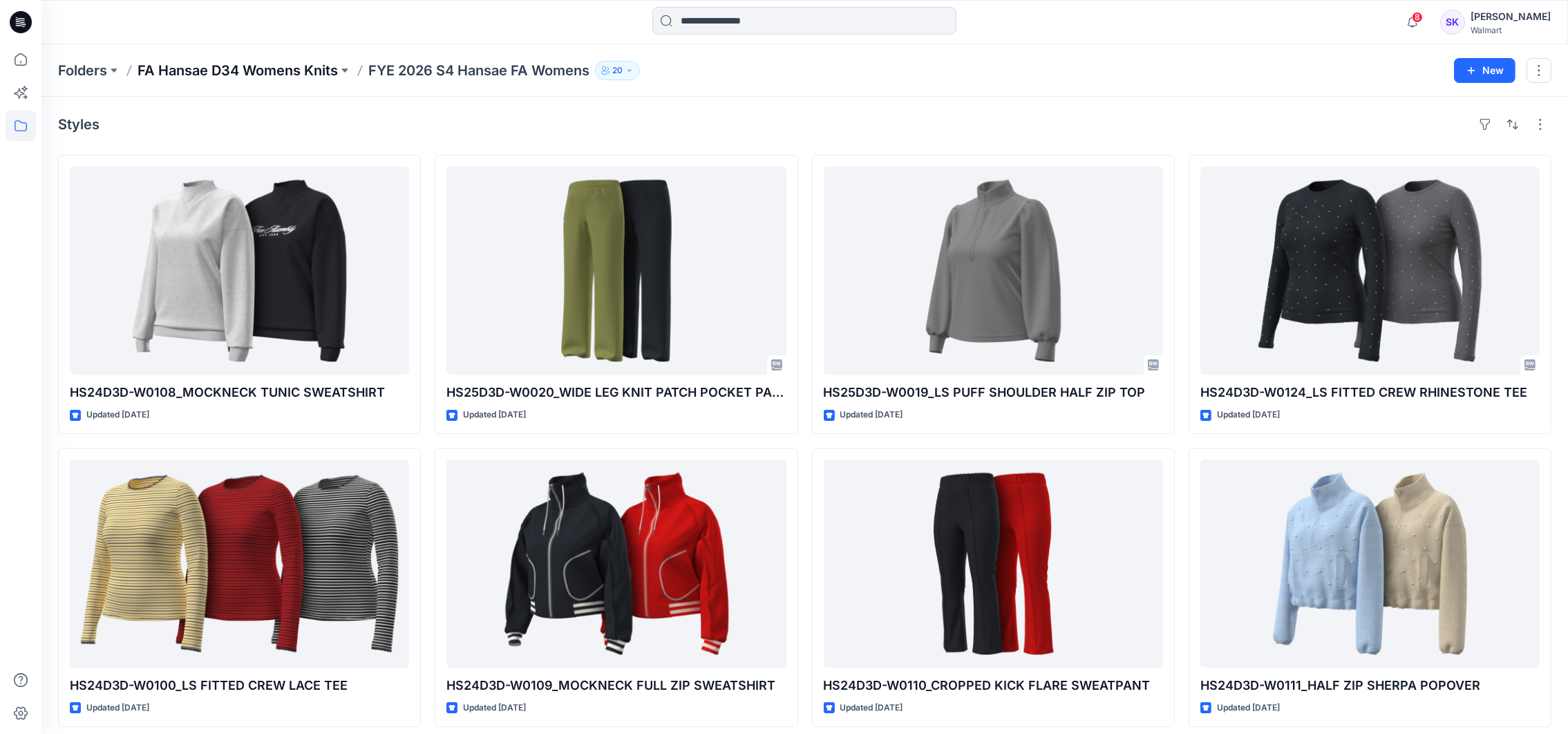
click at [277, 71] on p "FA Hansae D34 Womens Knits" at bounding box center [237, 70] width 200 height 20
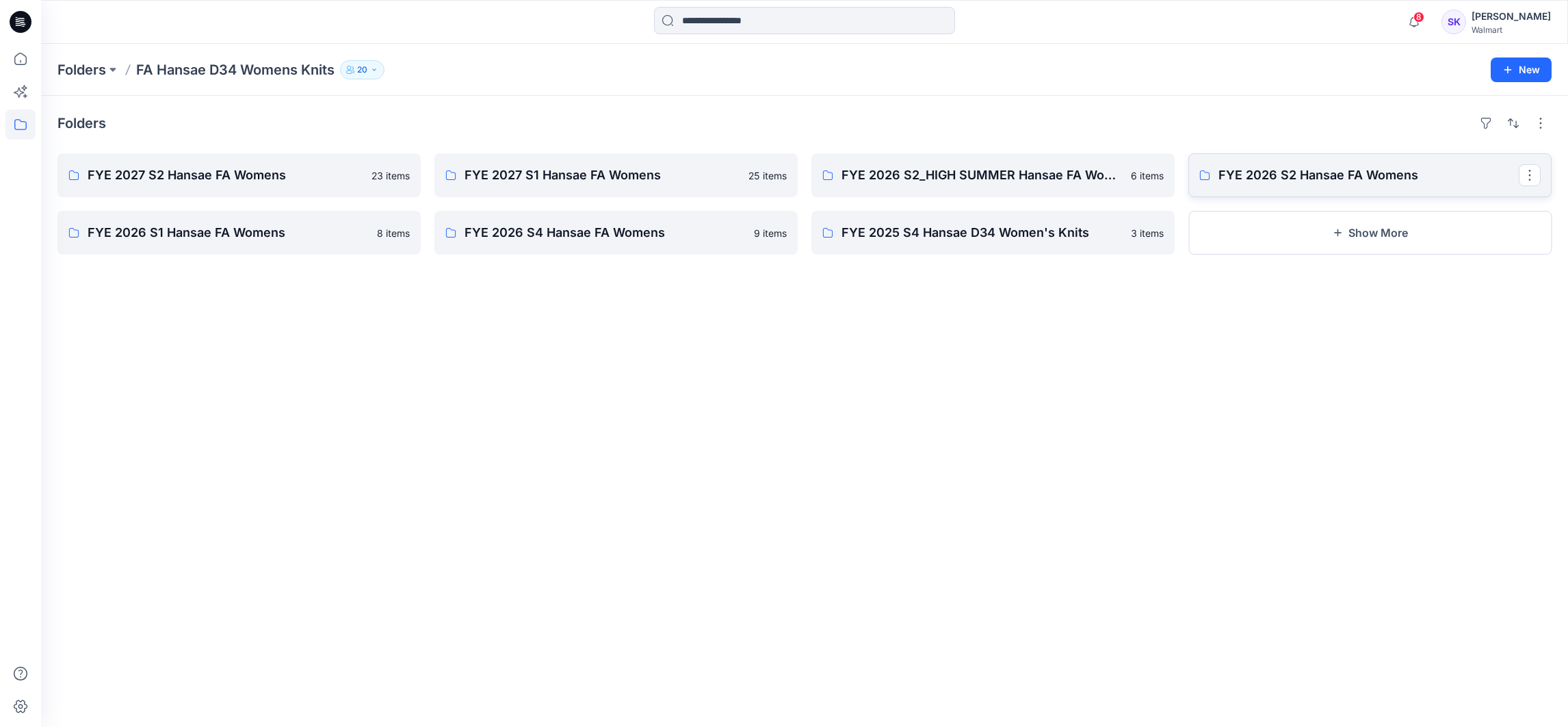
click at [1422, 174] on p "FYE 2026 S2 Hansae FA Womens" at bounding box center [1368, 175] width 300 height 20
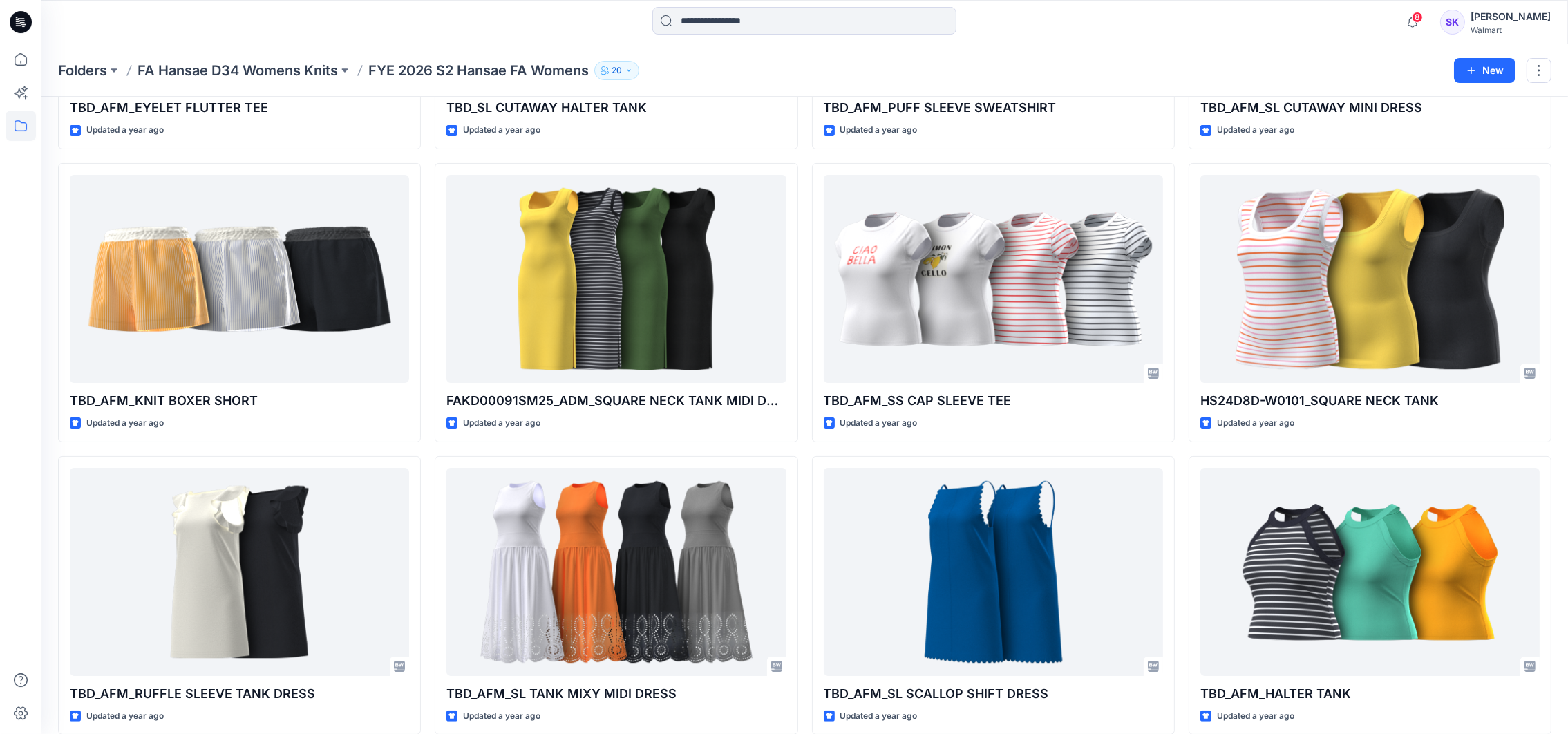
scroll to position [301, 0]
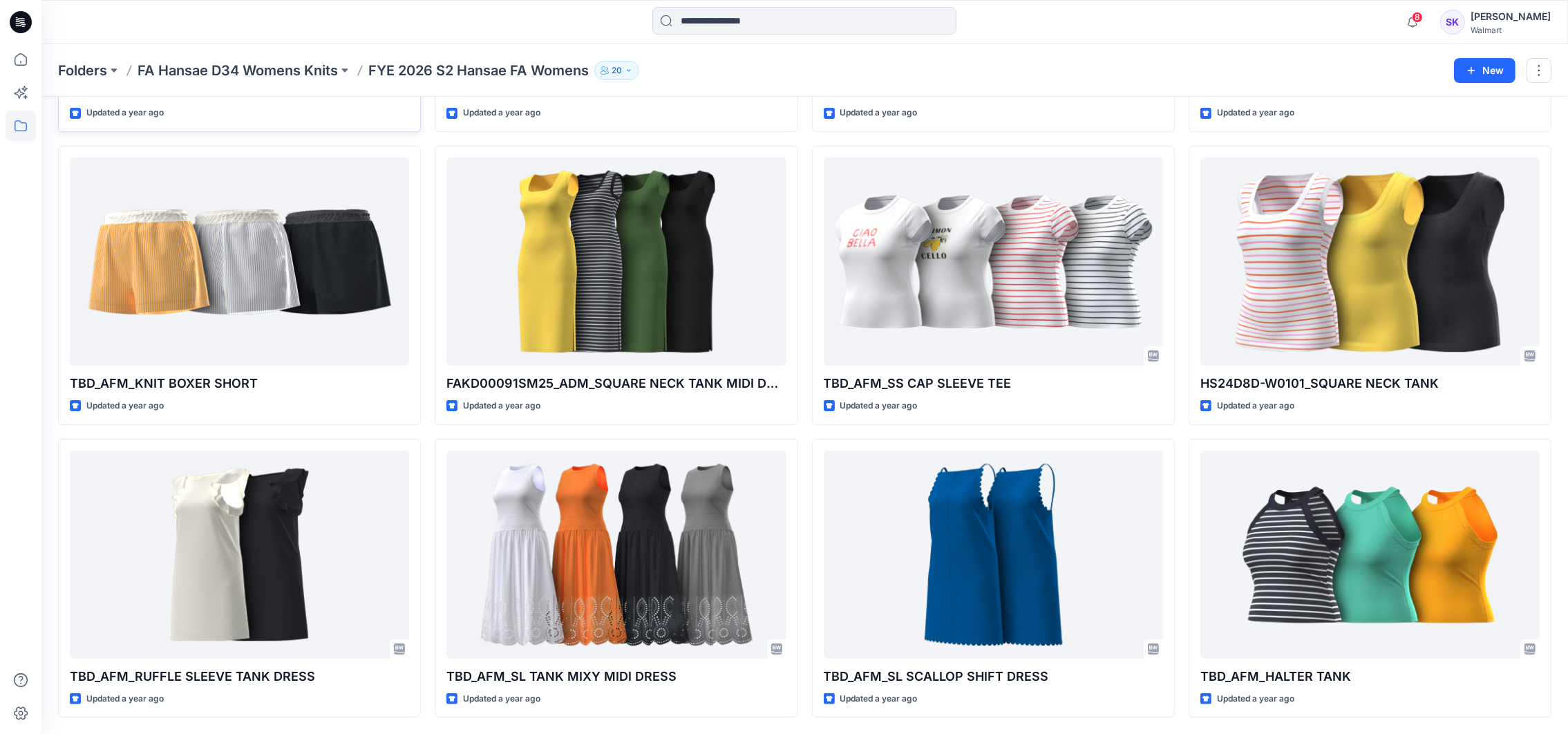
click at [206, 115] on div "Updated a year ago" at bounding box center [239, 112] width 339 height 15
click at [320, 72] on p "FA Hansae D34 Womens Knits" at bounding box center [237, 70] width 200 height 20
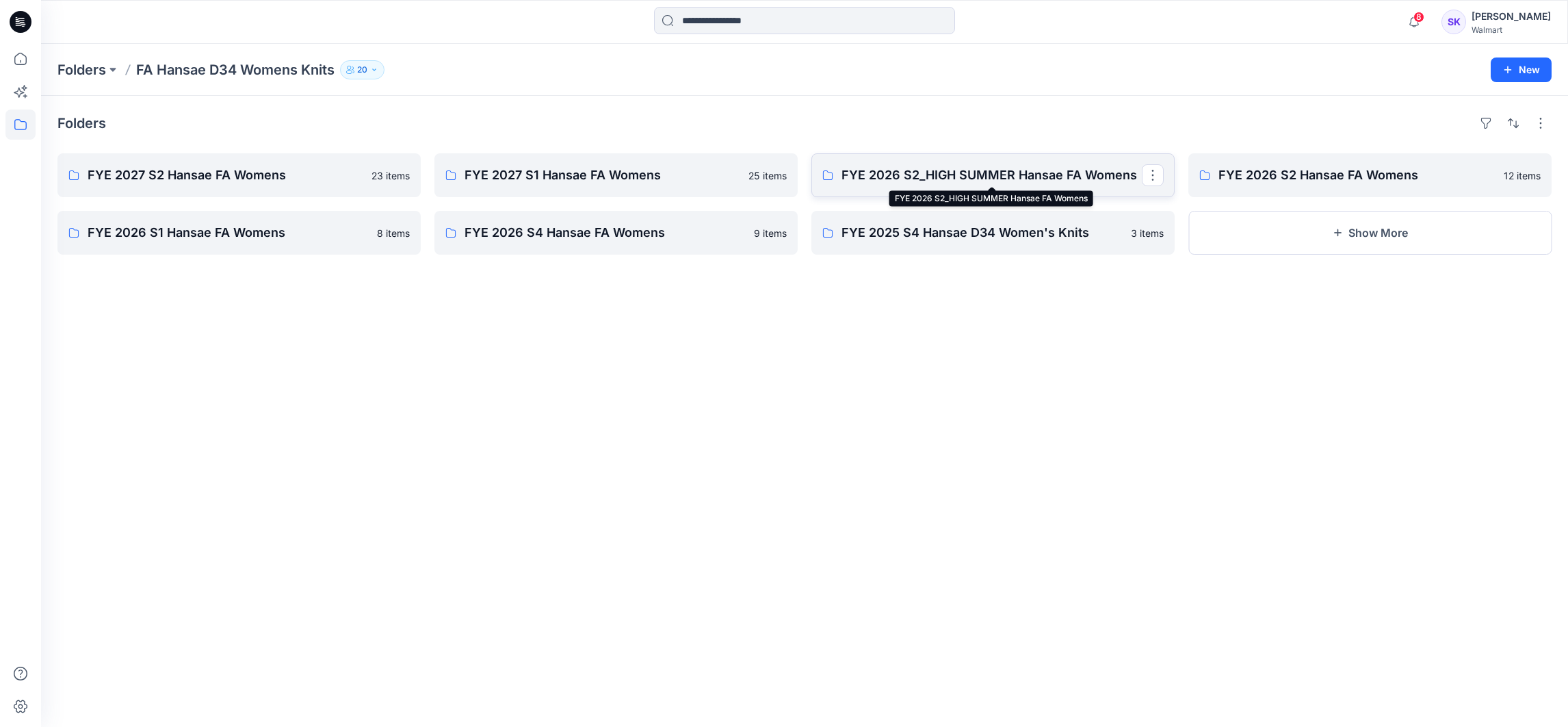
click at [925, 173] on p "FYE 2026 S2_HIGH SUMMER Hansae FA Womens" at bounding box center [991, 175] width 300 height 20
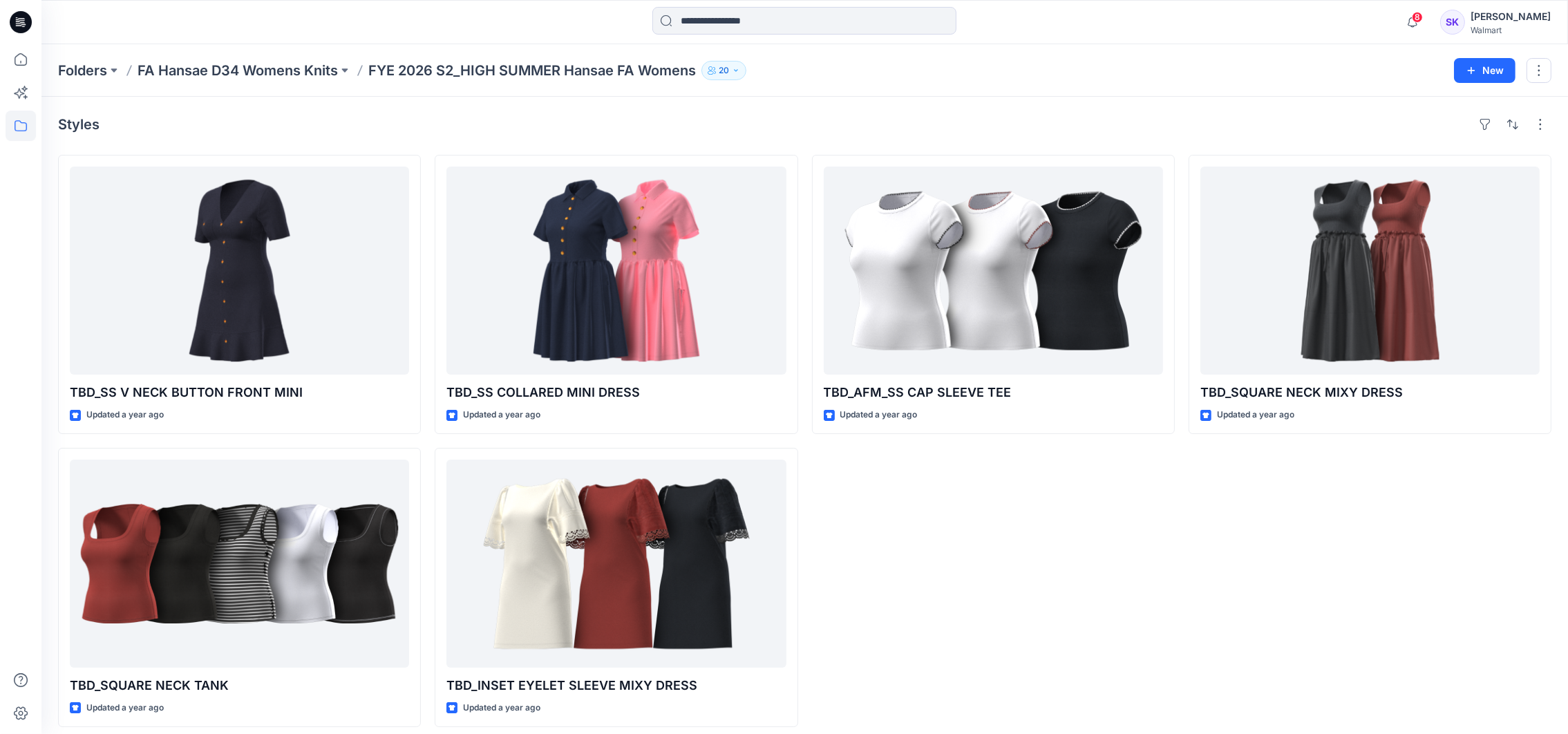
click at [1043, 604] on div "TBD_AFM_SS CAP SLEEVE TEE Updated a year ago" at bounding box center [993, 441] width 362 height 572
click at [284, 72] on p "FA Hansae D34 Womens Knits" at bounding box center [237, 70] width 200 height 20
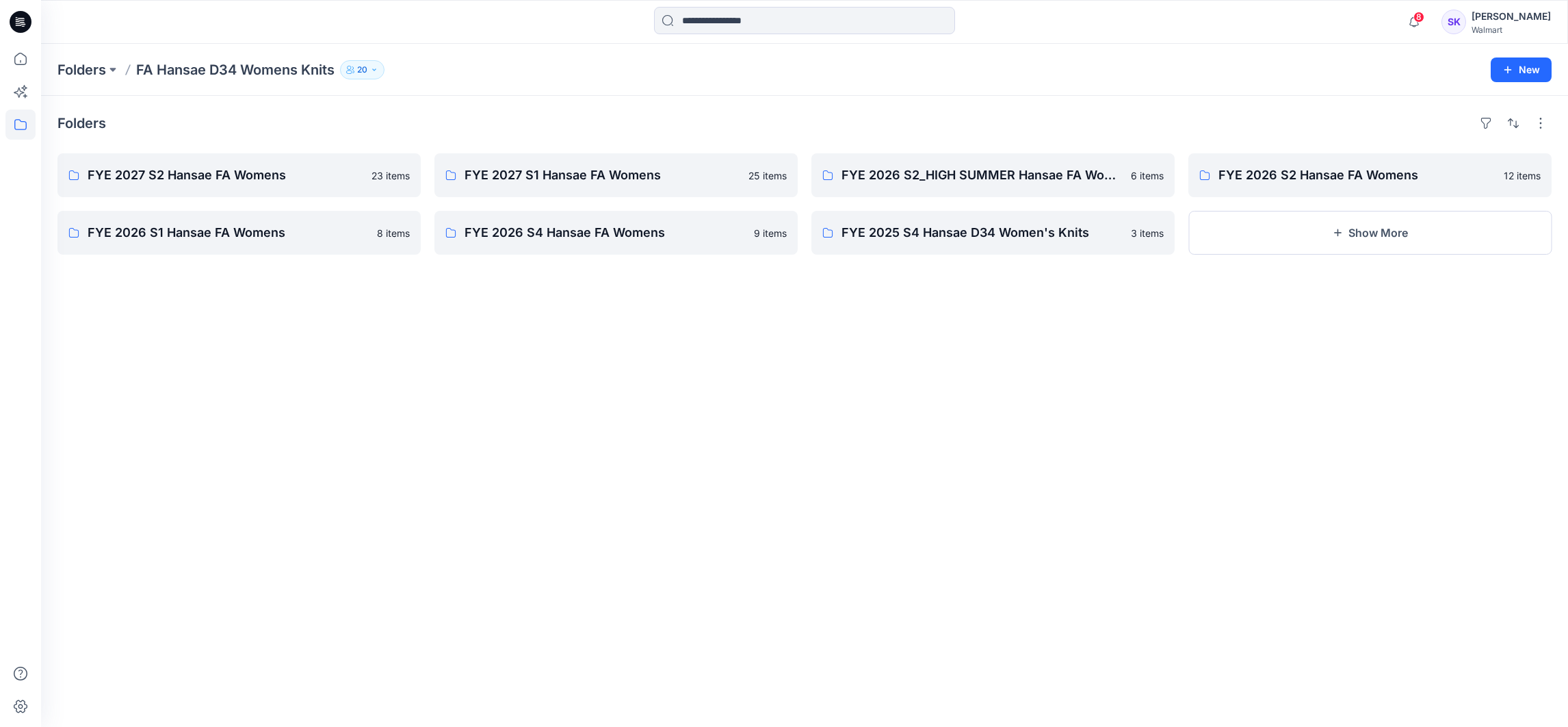
drag, startPoint x: 850, startPoint y: 413, endPoint x: 876, endPoint y: 389, distance: 35.4
click at [850, 413] on div "Folders FYE 2027 S2 Hansae FA Womens 23 items FYE 2026 S1 Hansae FA Womens 8 it…" at bounding box center [804, 411] width 1526 height 631
click at [932, 240] on p "FYE 2025 S4 Hansae D34 Women's Knits" at bounding box center [991, 232] width 300 height 20
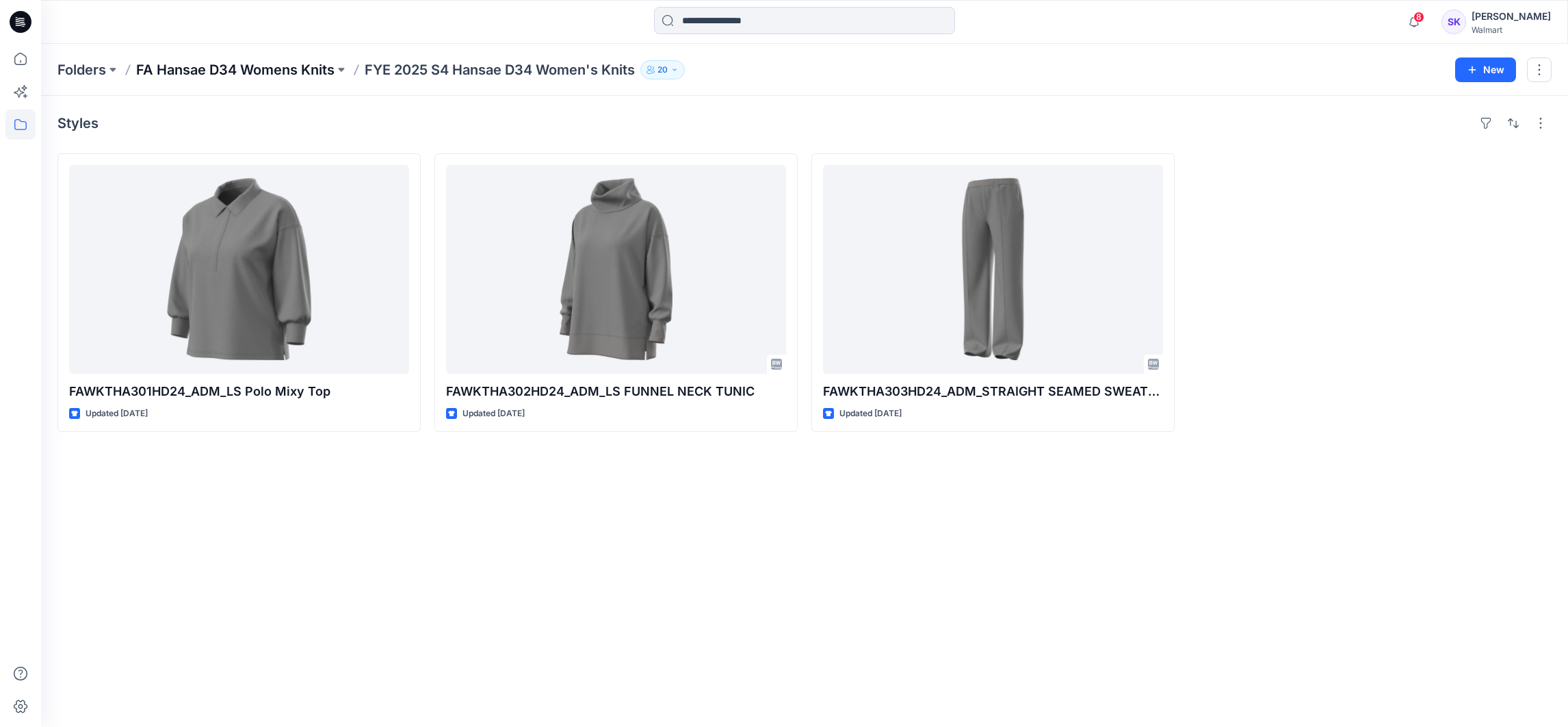
click at [254, 72] on p "FA Hansae D34 Womens Knits" at bounding box center [235, 70] width 198 height 20
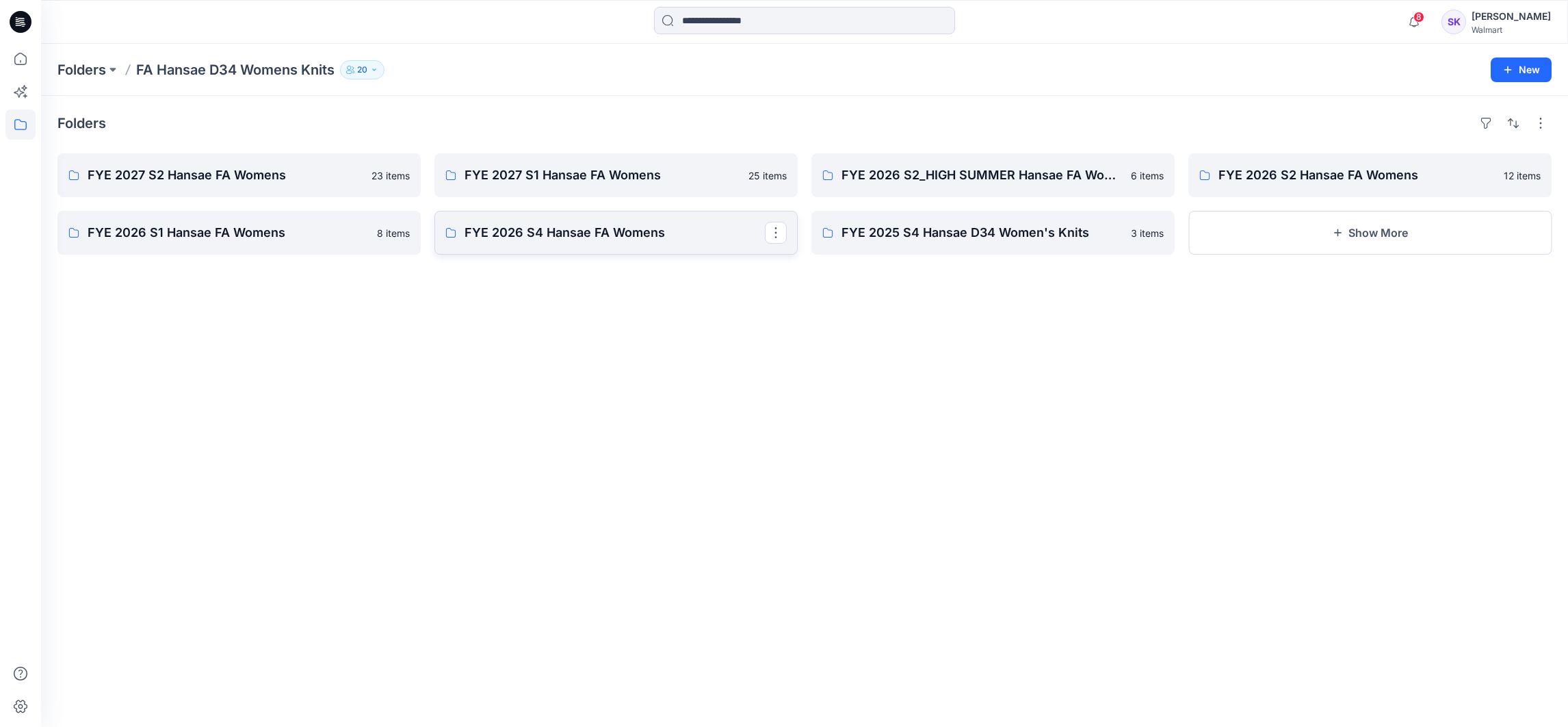
click at [634, 235] on p "FYE 2026 S4 Hansae FA Womens" at bounding box center [615, 232] width 300 height 20
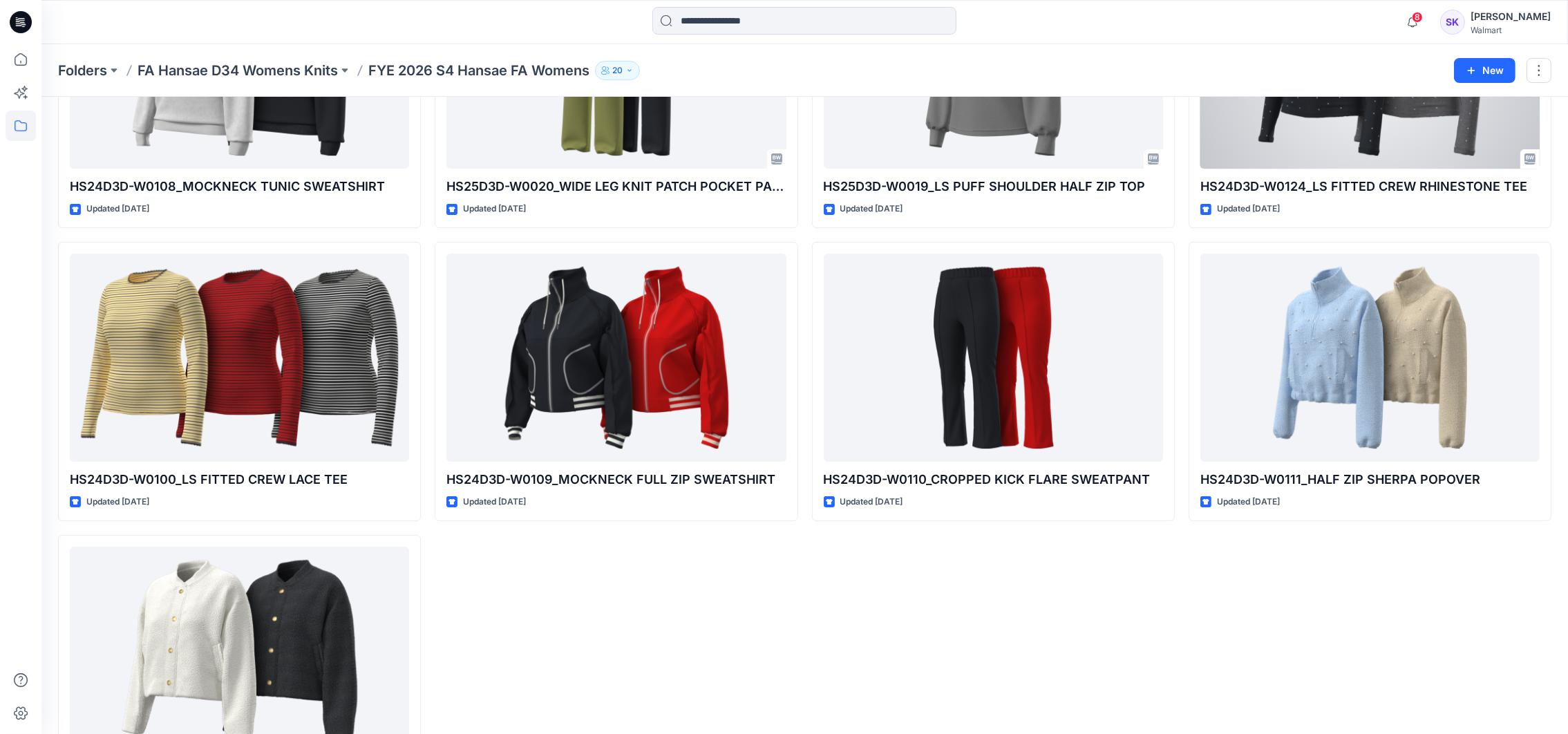
scroll to position [207, 0]
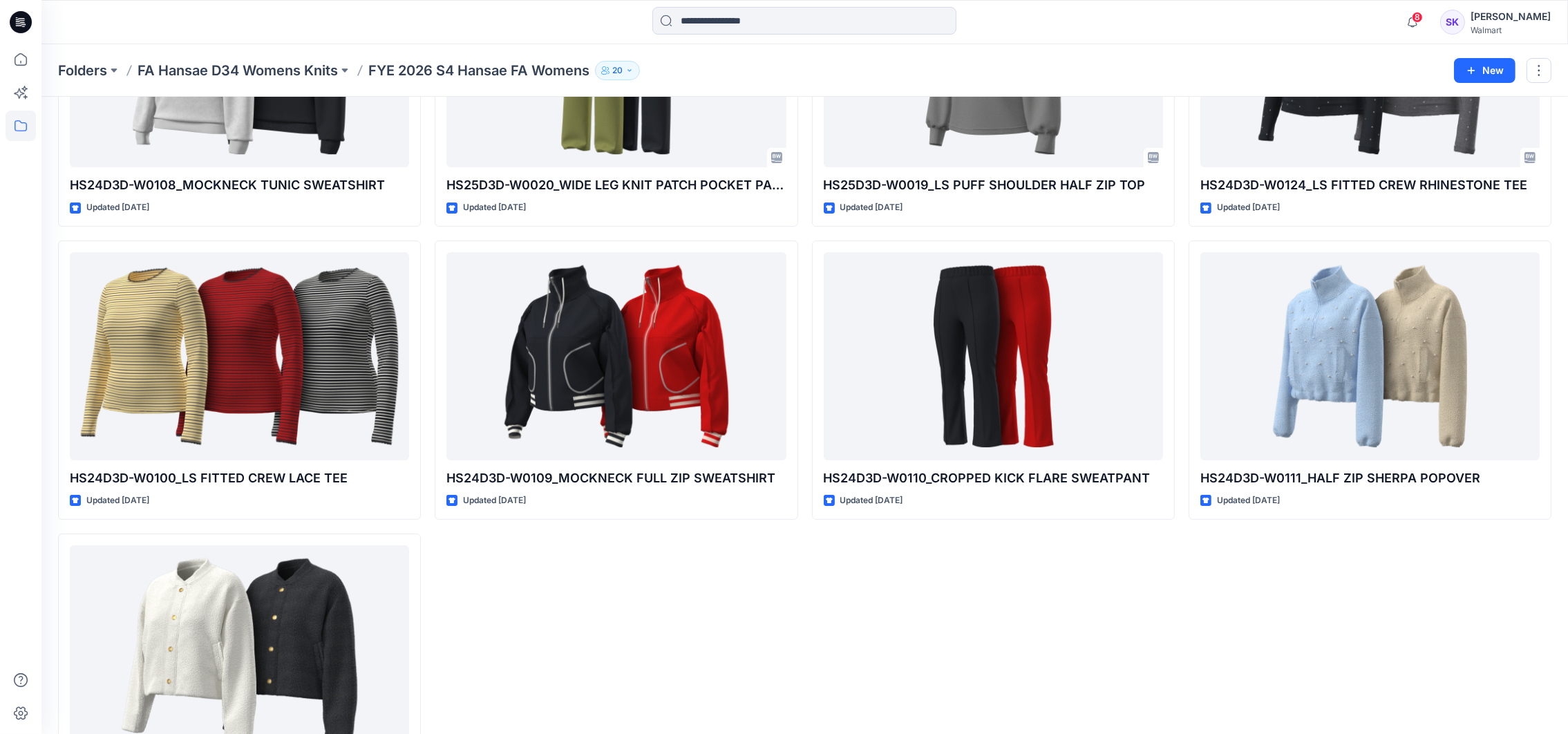
click at [1032, 602] on div "HS25D3D-W0019_LS PUFF SHOULDER HALF ZIP TOP Updated [DATE] HS24D3D-W0110_CROPPE…" at bounding box center [993, 379] width 362 height 864
click at [1375, 620] on div "HS24D3D-W0124_LS FITTED CREW RHINESTONE TEE Updated [DATE] HS24D3D-W0111_HALF Z…" at bounding box center [1369, 379] width 362 height 864
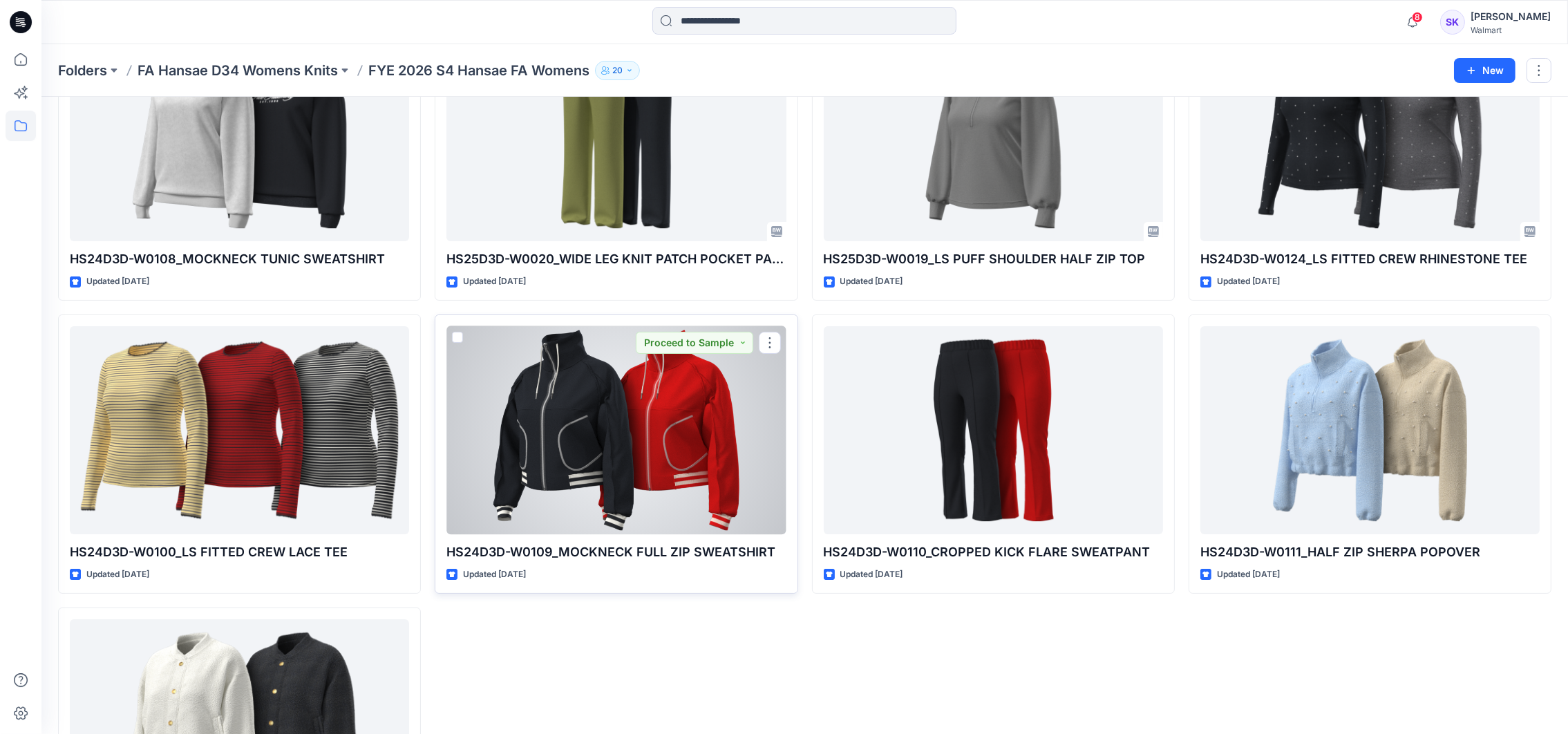
scroll to position [0, 0]
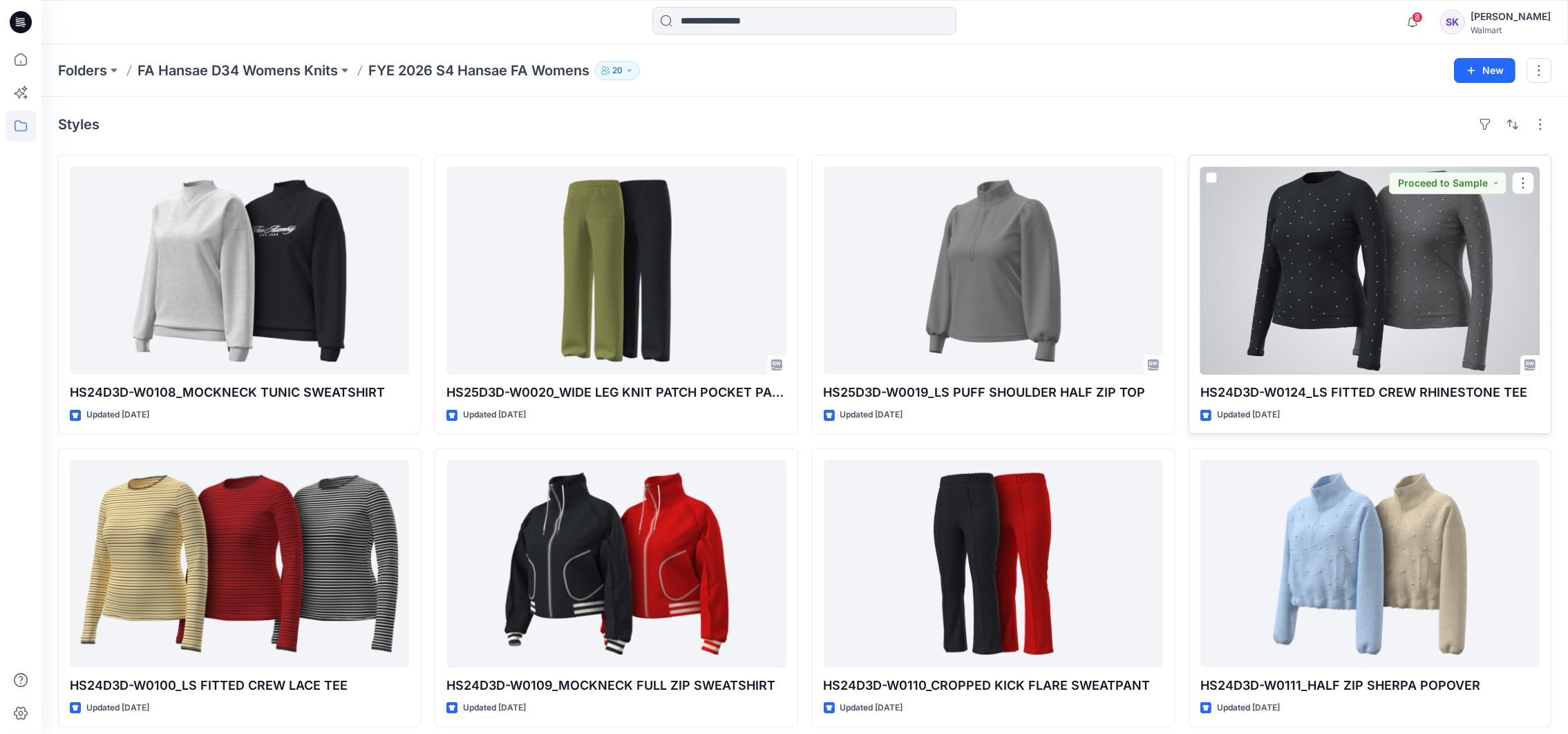
click at [1325, 430] on div "HS24D3D-W0124_LS FITTED CREW RHINESTONE TEE Updated [DATE] Proceed to Sample" at bounding box center [1369, 295] width 362 height 279
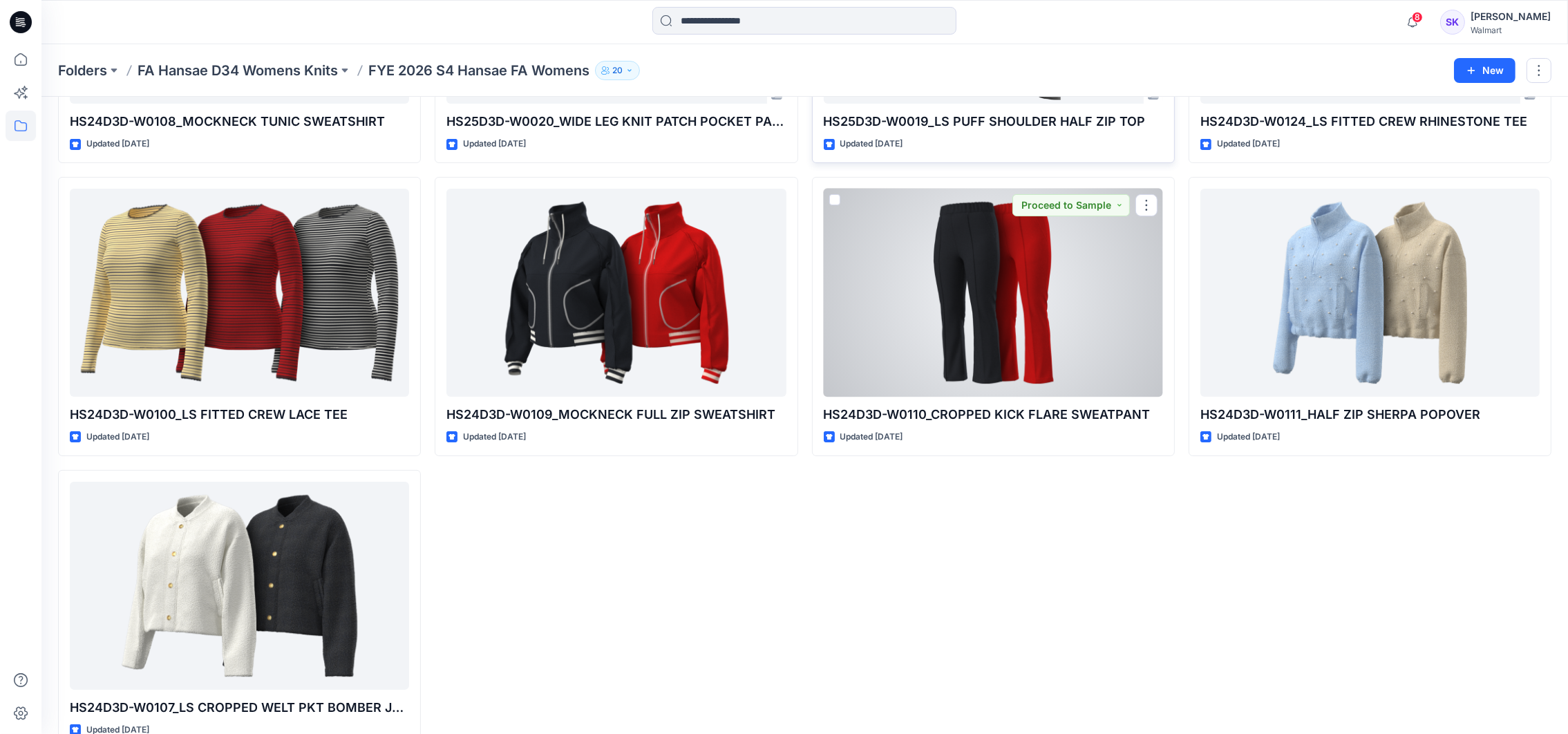
scroll to position [301, 0]
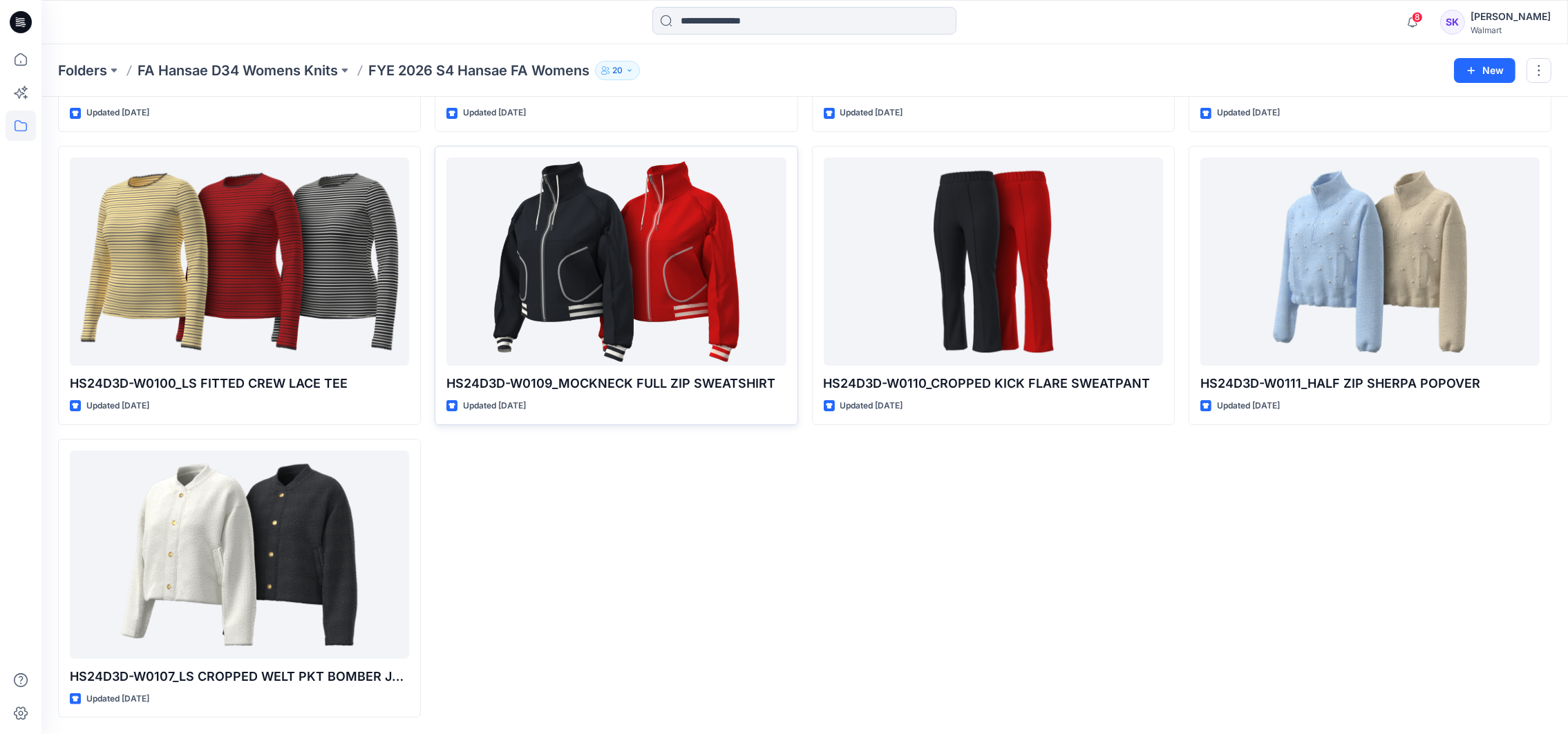
drag, startPoint x: 864, startPoint y: 583, endPoint x: 649, endPoint y: 412, distance: 274.7
click at [864, 582] on div "HS25D3D-W0019_LS PUFF SHOULDER HALF ZIP TOP Updated [DATE] HS24D3D-W0110_CROPPE…" at bounding box center [993, 284] width 362 height 864
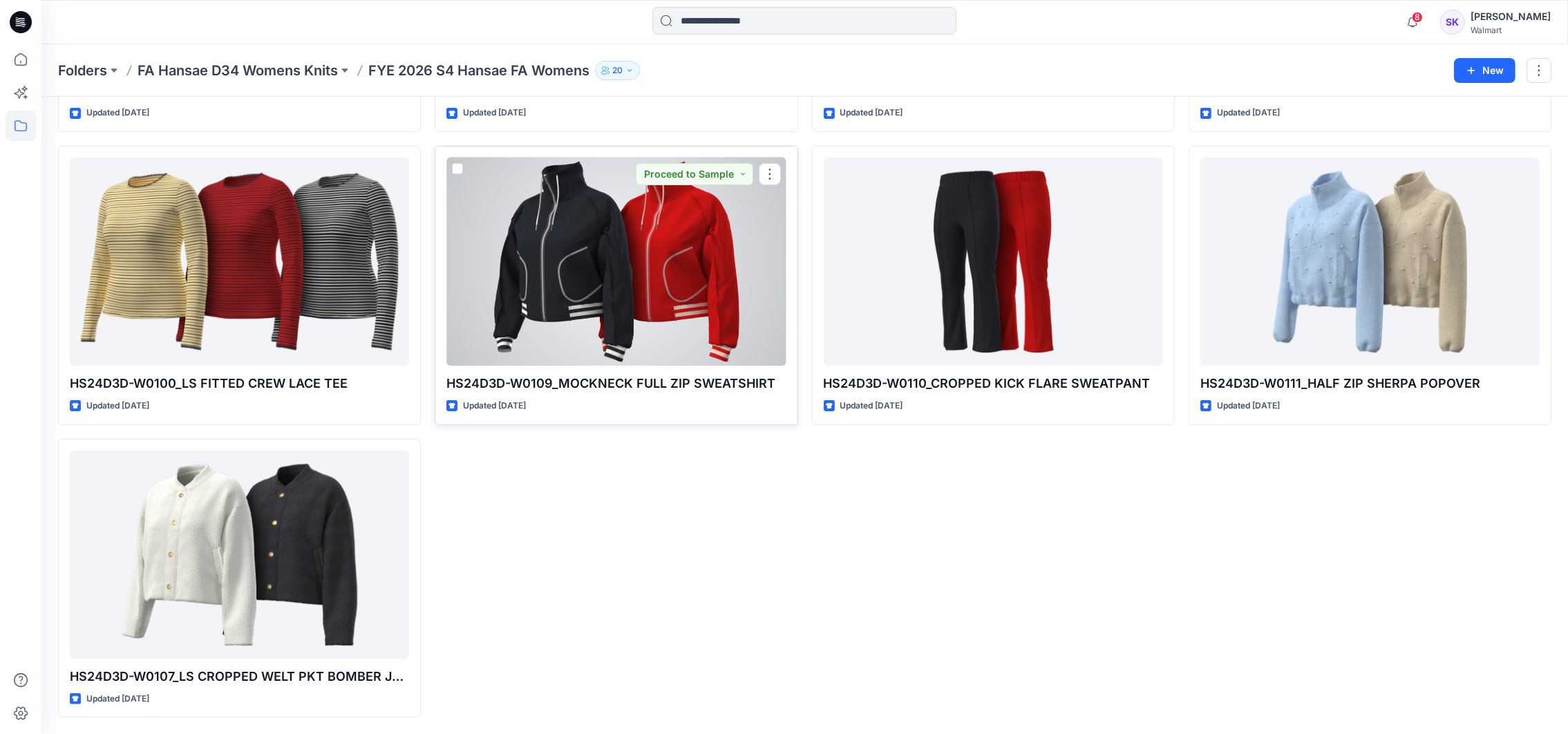
scroll to position [0, 0]
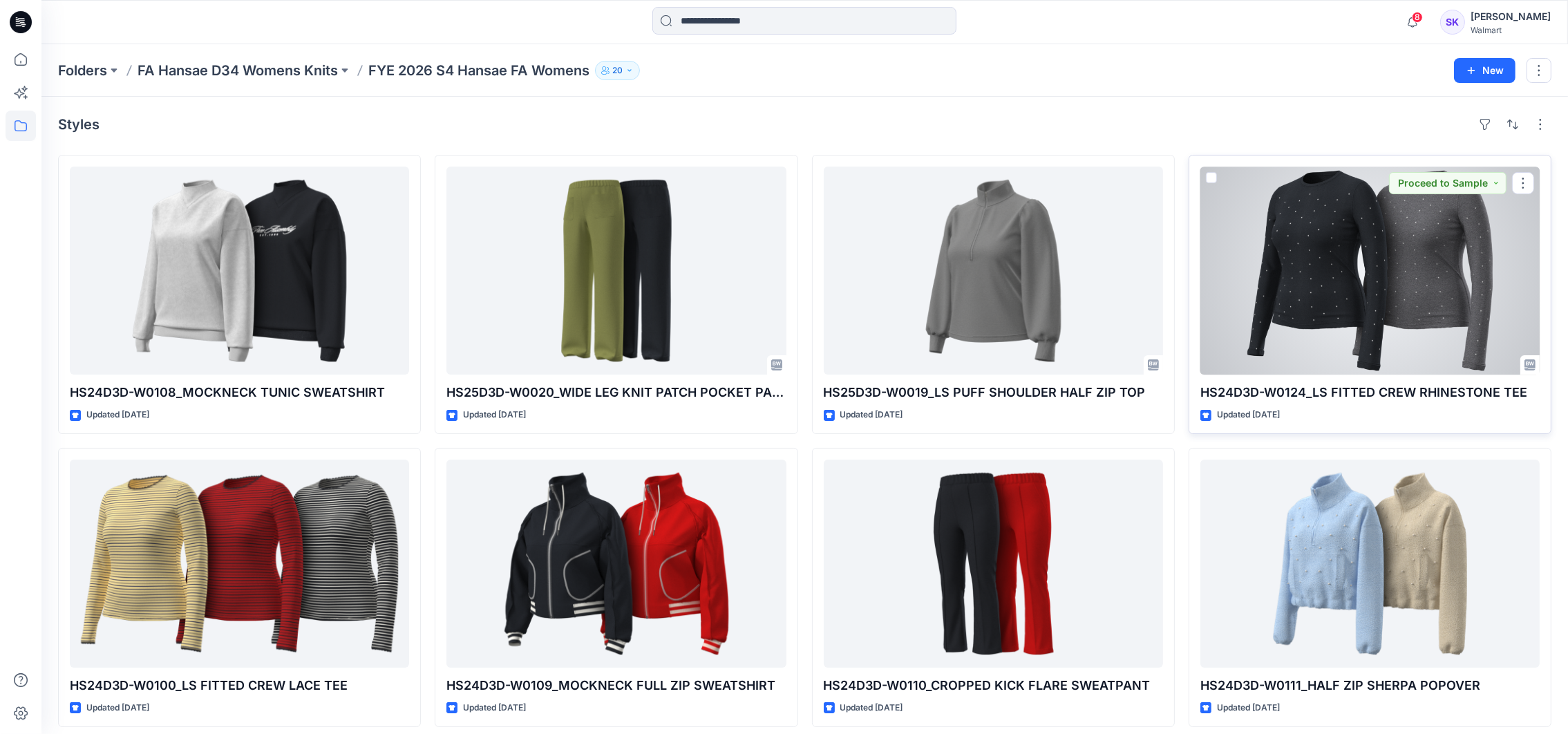
click at [1280, 421] on p "Updated [DATE]" at bounding box center [1248, 415] width 63 height 15
